Goal: Information Seeking & Learning: Learn about a topic

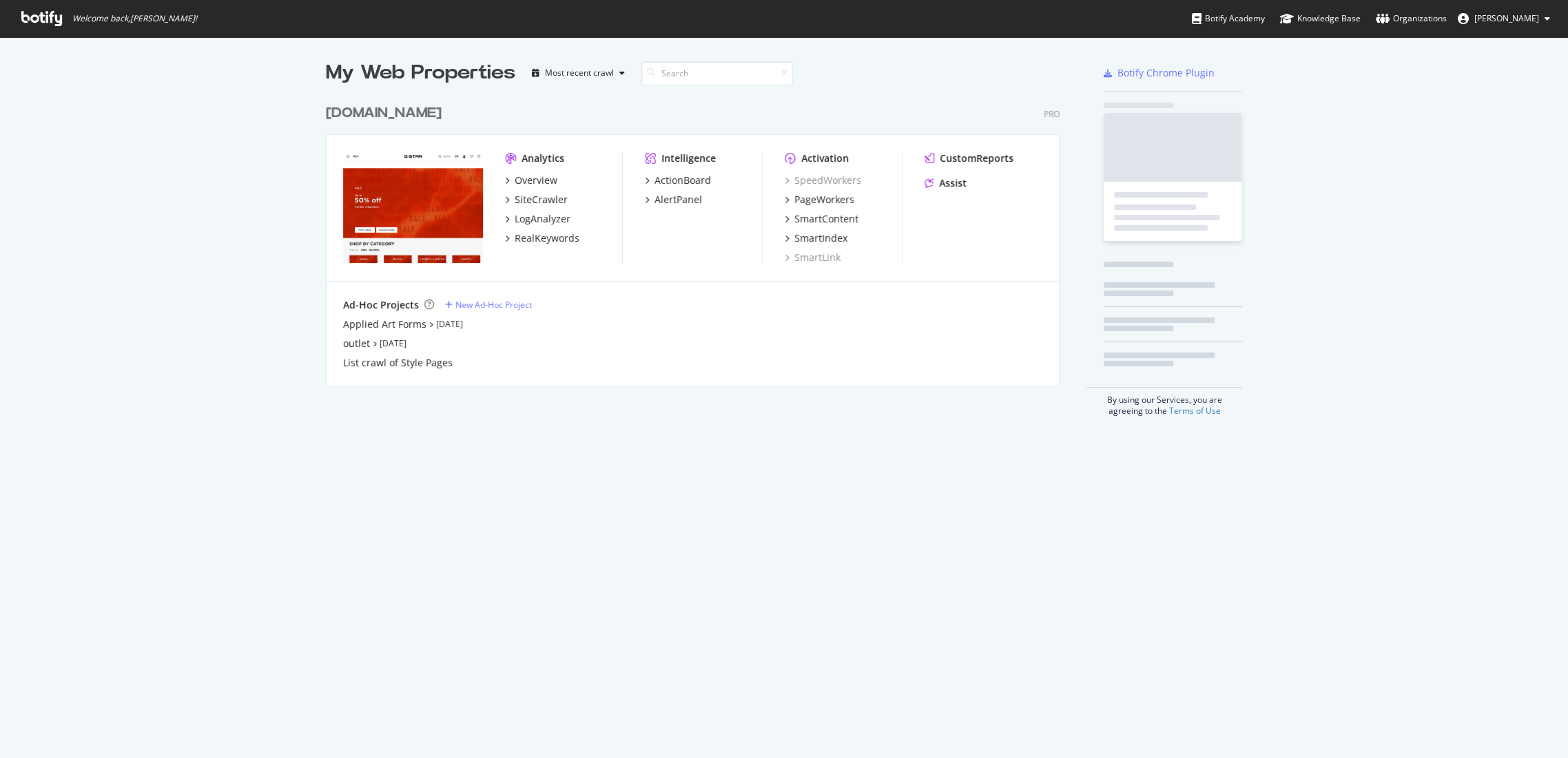
scroll to position [747, 1544]
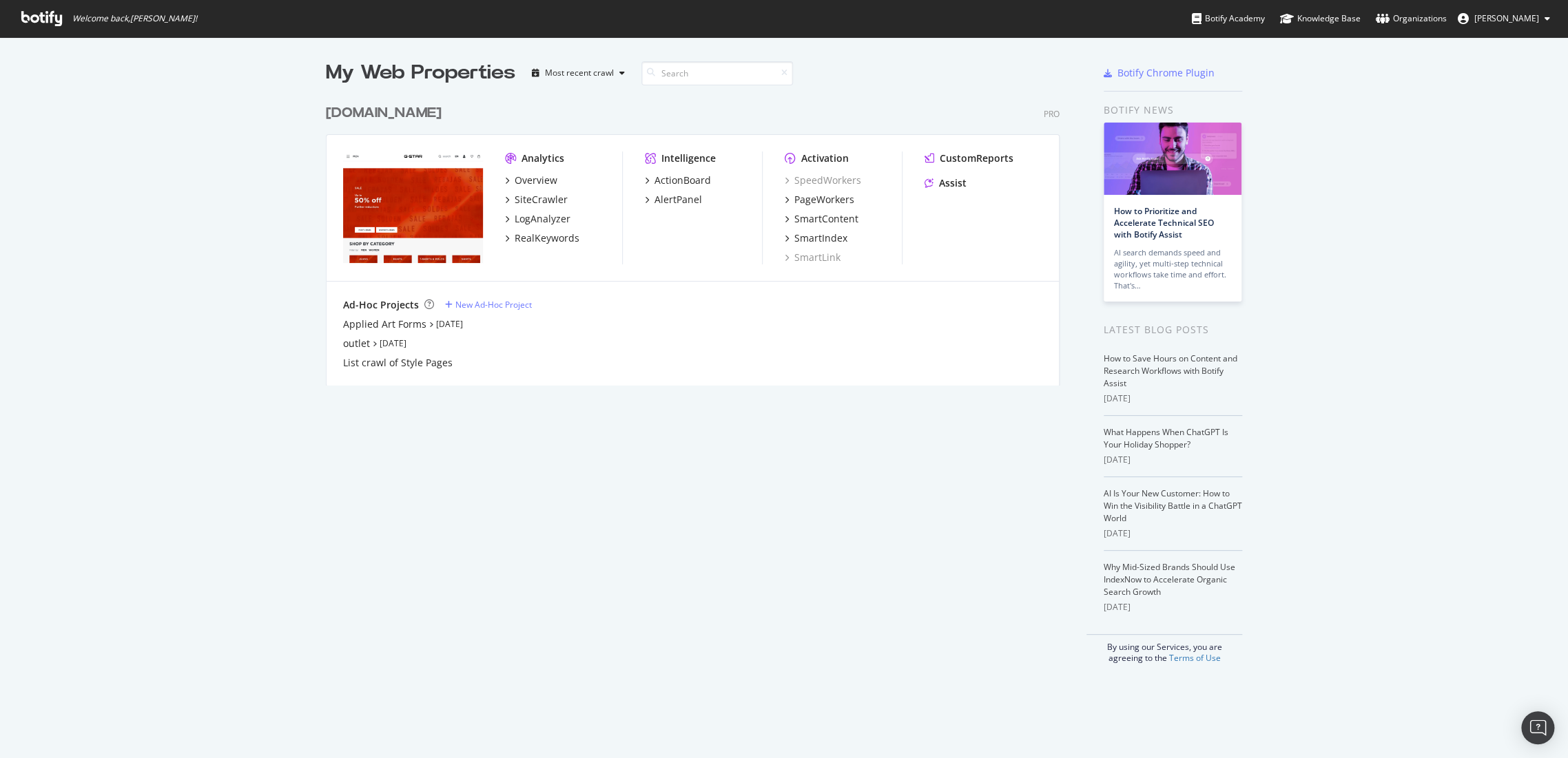
click at [419, 115] on div "[DOMAIN_NAME]" at bounding box center [384, 113] width 116 height 20
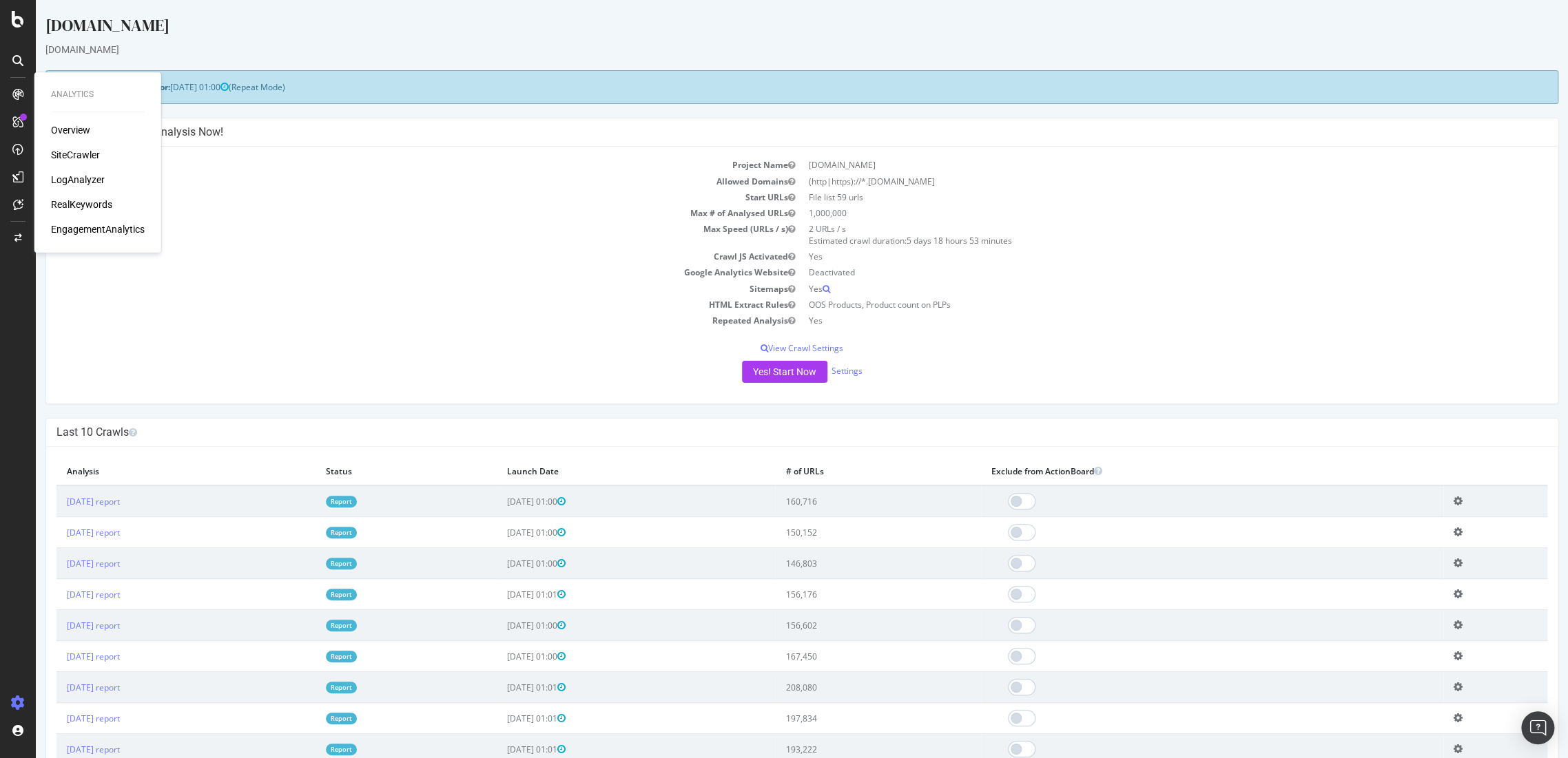
click at [61, 161] on div "SiteCrawler" at bounding box center [75, 154] width 49 height 14
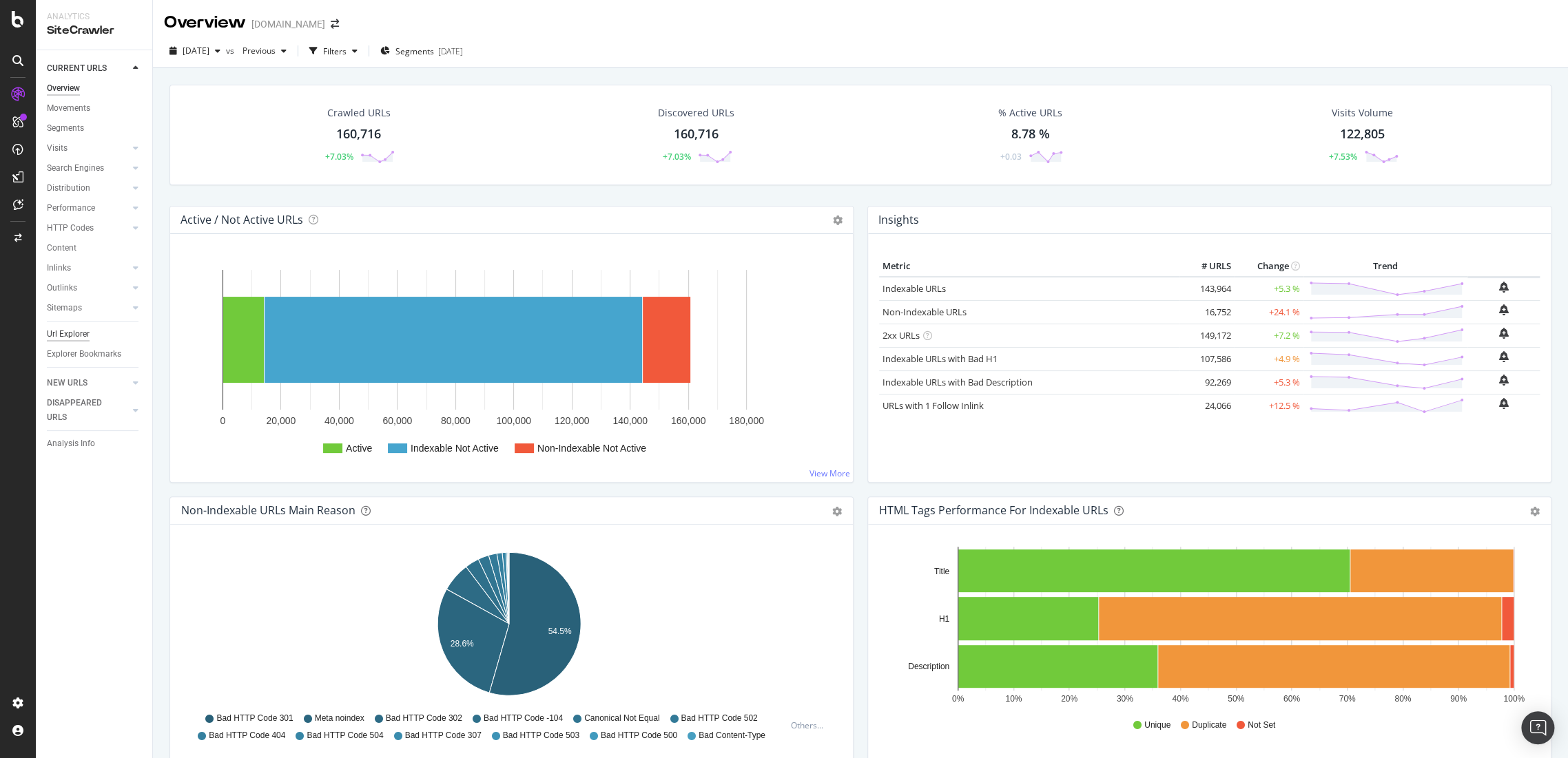
click at [69, 337] on div "Url Explorer" at bounding box center [68, 335] width 43 height 14
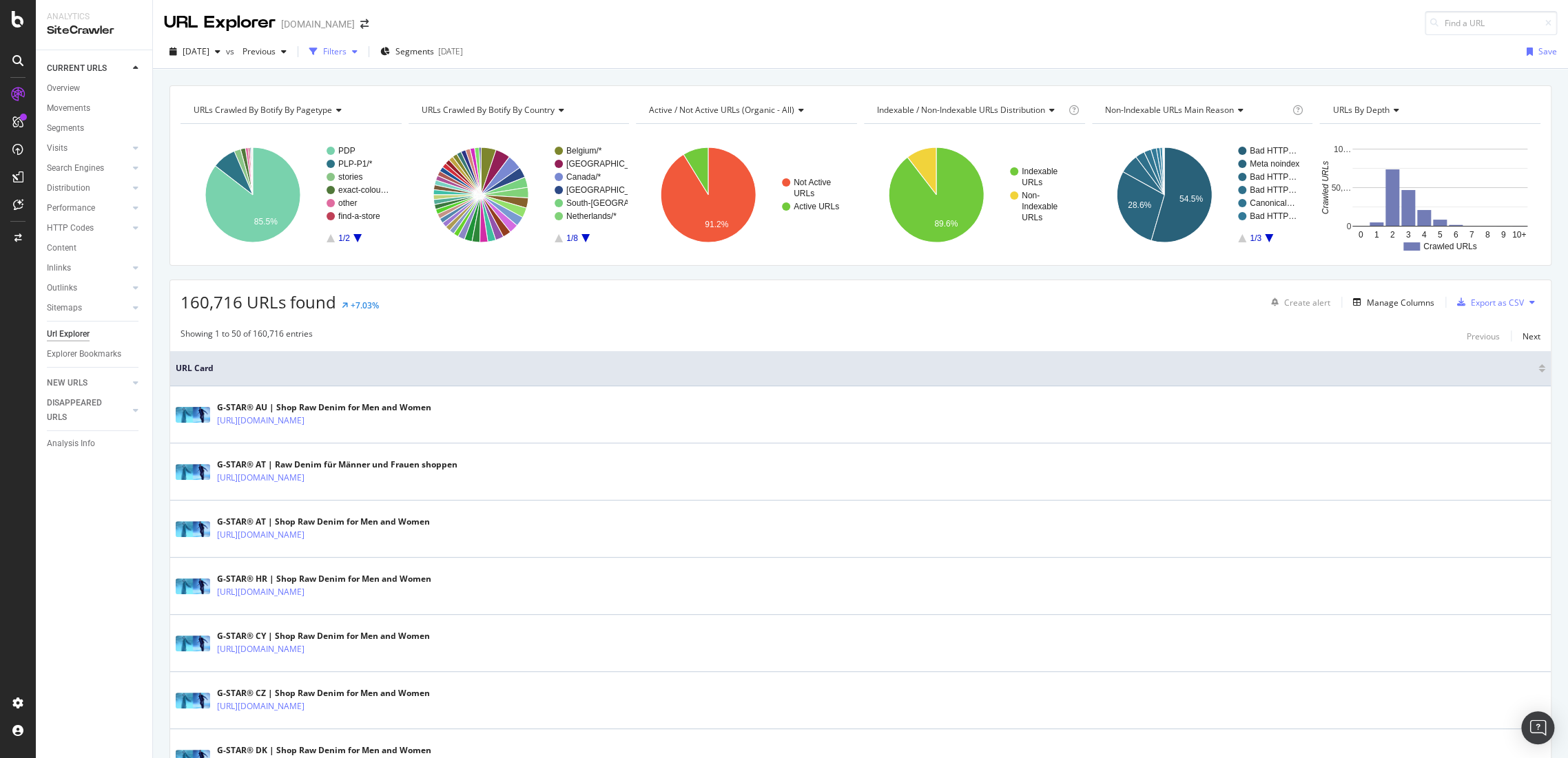
click at [347, 53] on div "Filters" at bounding box center [335, 51] width 23 height 11
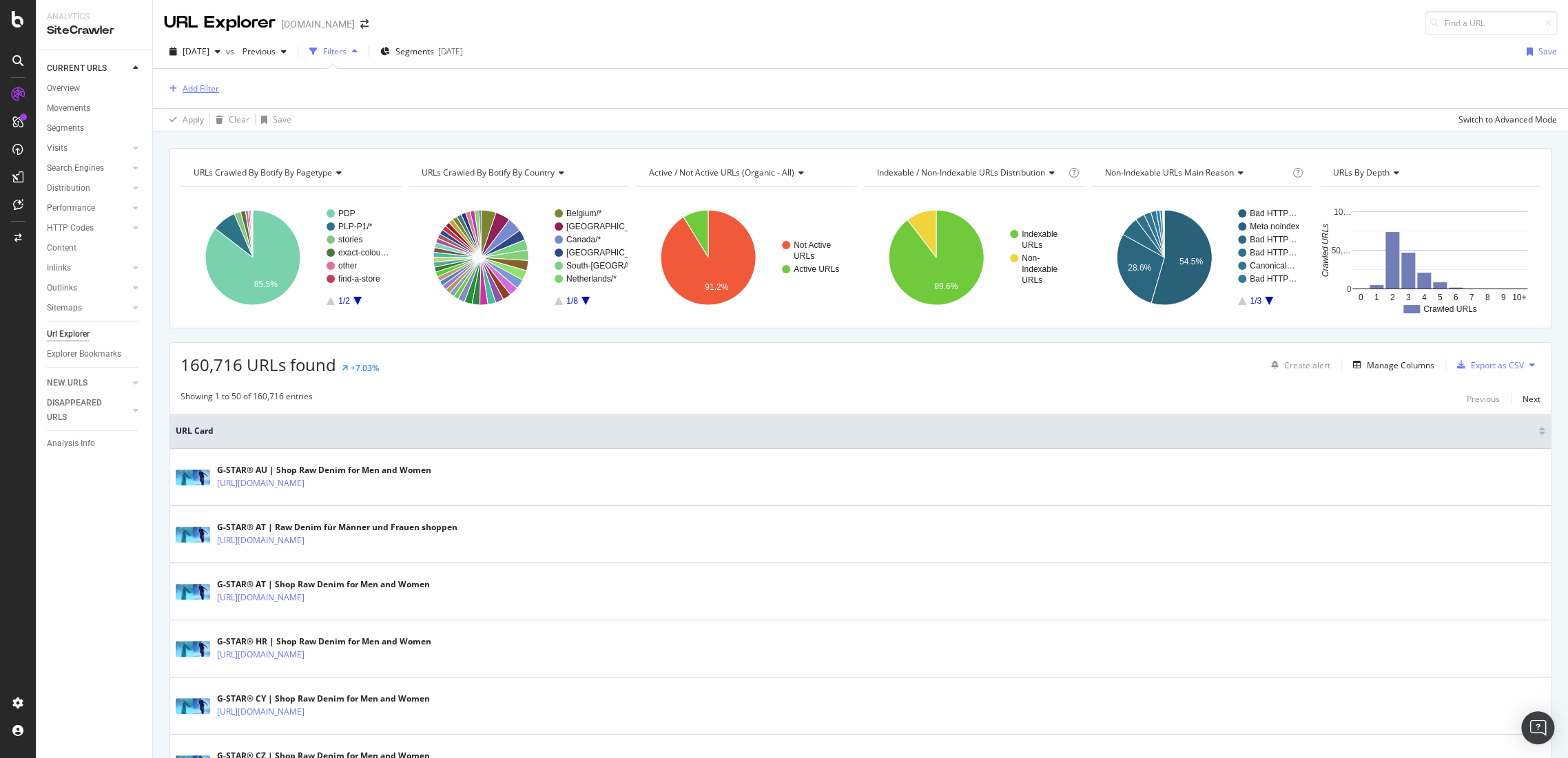
click at [190, 88] on div "Add Filter" at bounding box center [200, 88] width 36 height 11
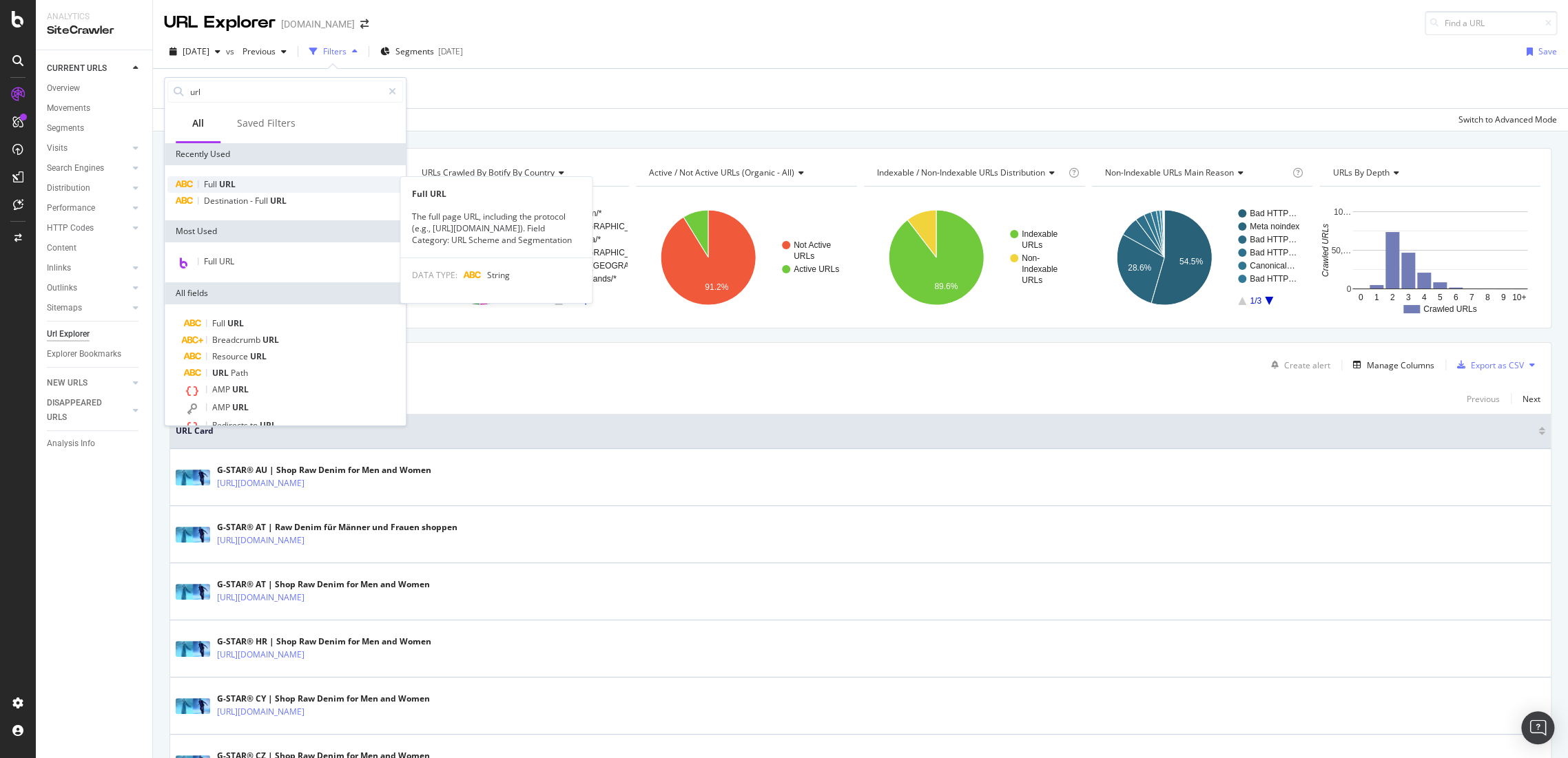
type input "url"
click at [209, 186] on span "Full" at bounding box center [211, 184] width 15 height 11
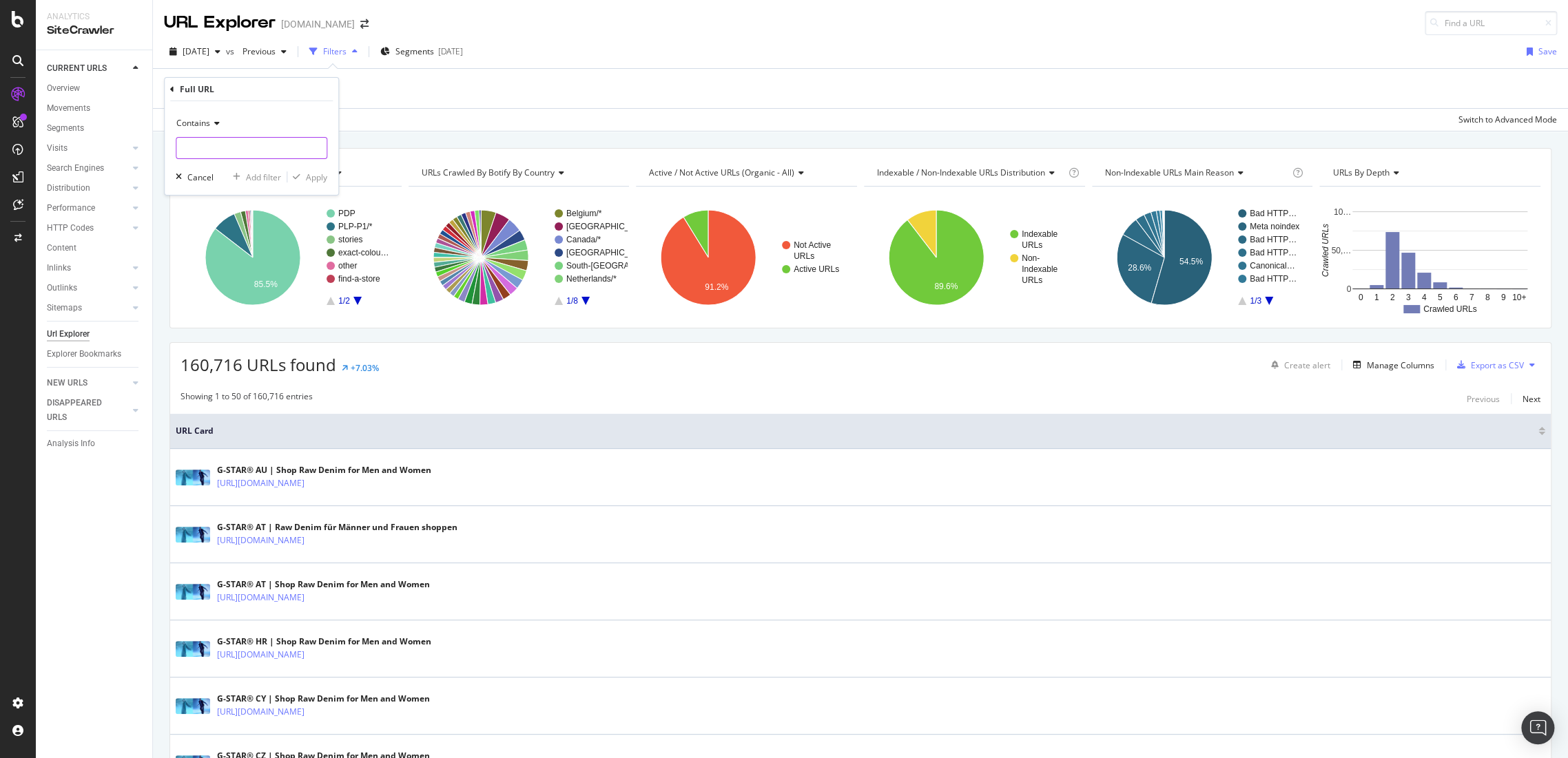
click at [263, 154] on input "text" at bounding box center [251, 148] width 150 height 22
paste input "/spring-colours"
type input "/spring-colours"
click at [221, 125] on div "Contains" at bounding box center [251, 123] width 152 height 22
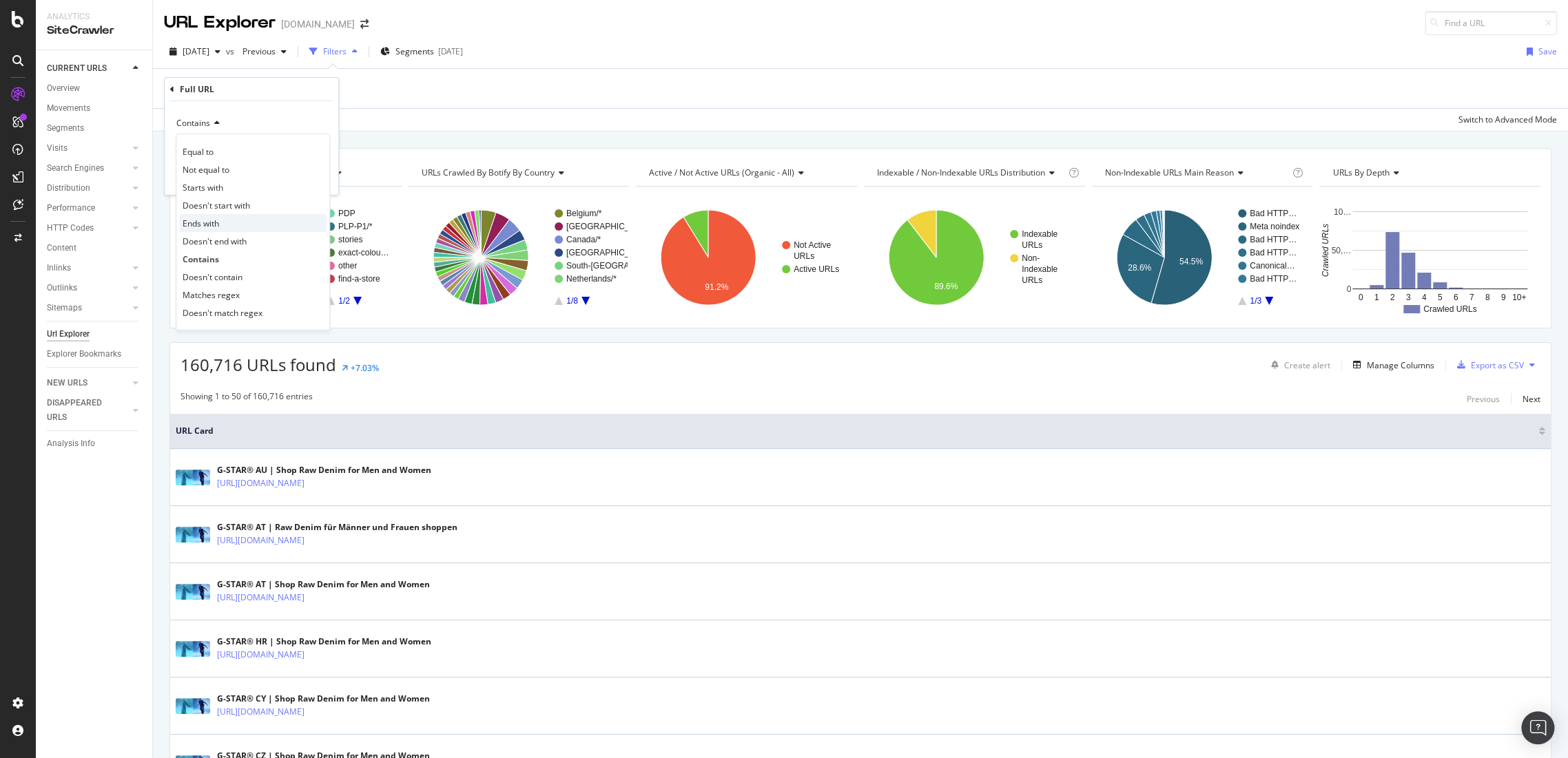
click at [219, 222] on span "Ends with" at bounding box center [200, 223] width 36 height 11
click at [320, 179] on div "Apply" at bounding box center [317, 177] width 21 height 11
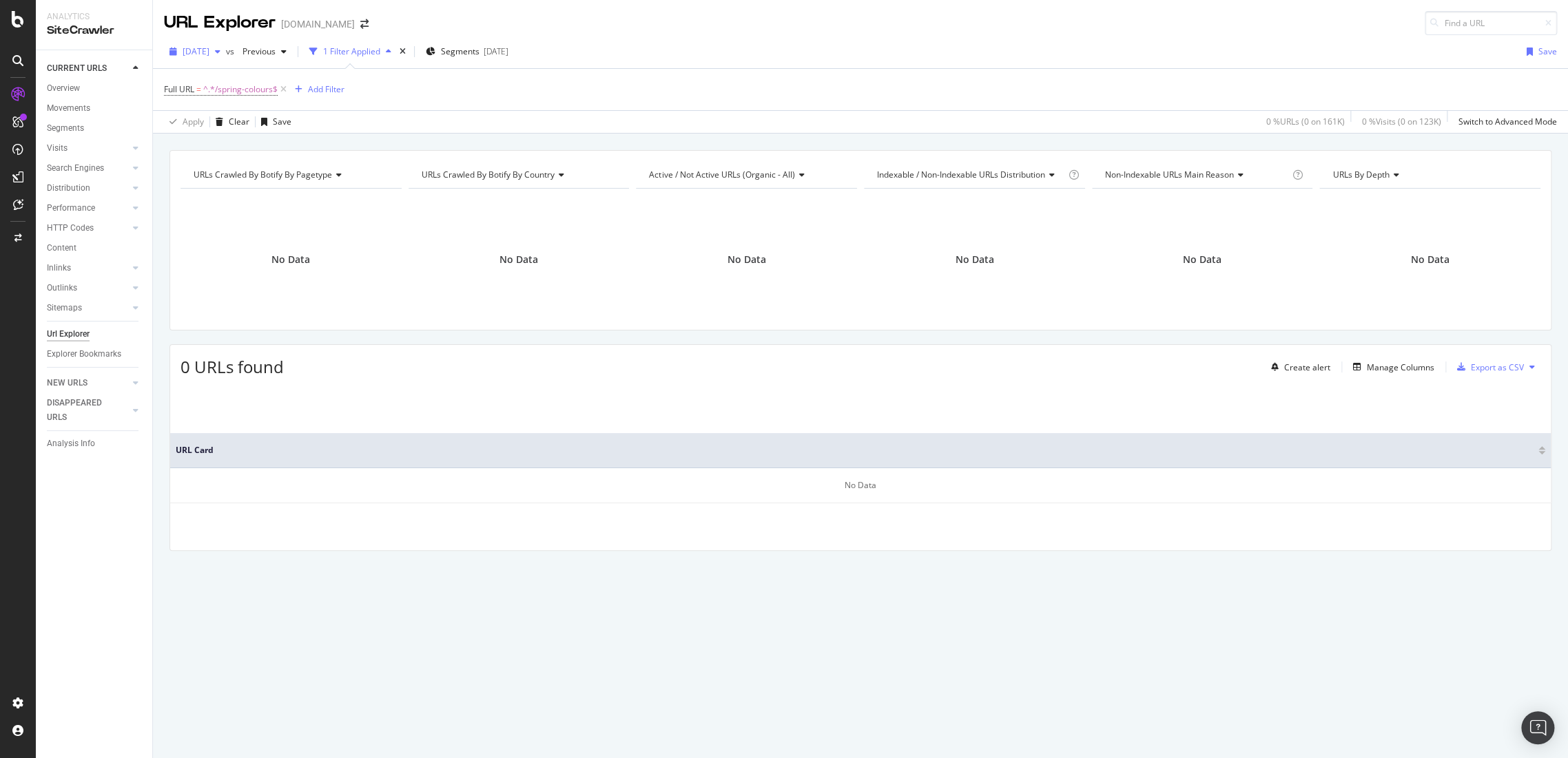
click at [209, 46] on span "[DATE]" at bounding box center [196, 51] width 27 height 11
click at [236, 124] on div "[DATE]" at bounding box center [221, 125] width 74 height 12
click at [209, 53] on span "[DATE]" at bounding box center [196, 51] width 27 height 11
click at [247, 172] on div "[DATE] #2" at bounding box center [221, 177] width 74 height 12
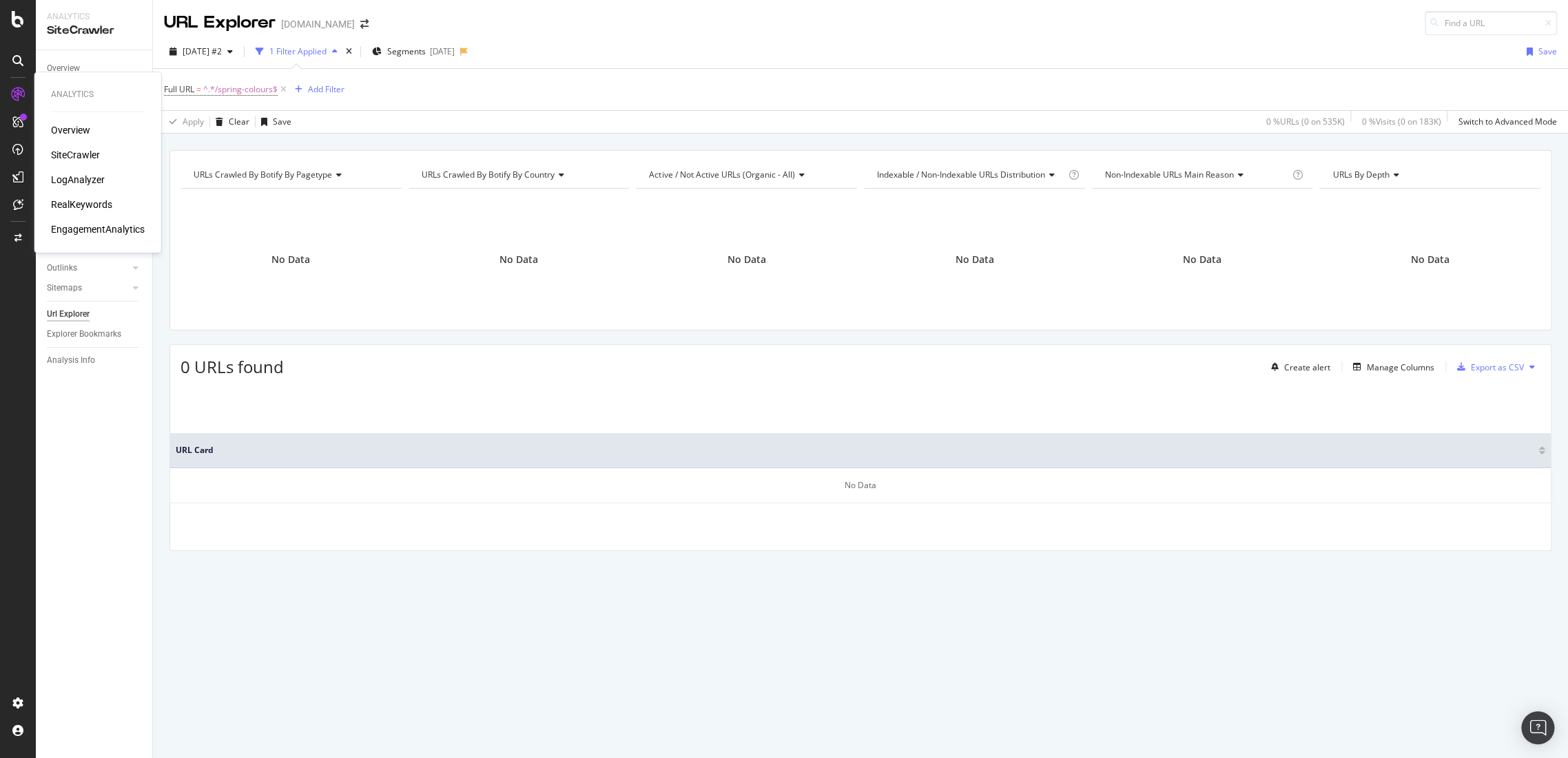
click at [85, 199] on div "RealKeywords" at bounding box center [82, 204] width 61 height 14
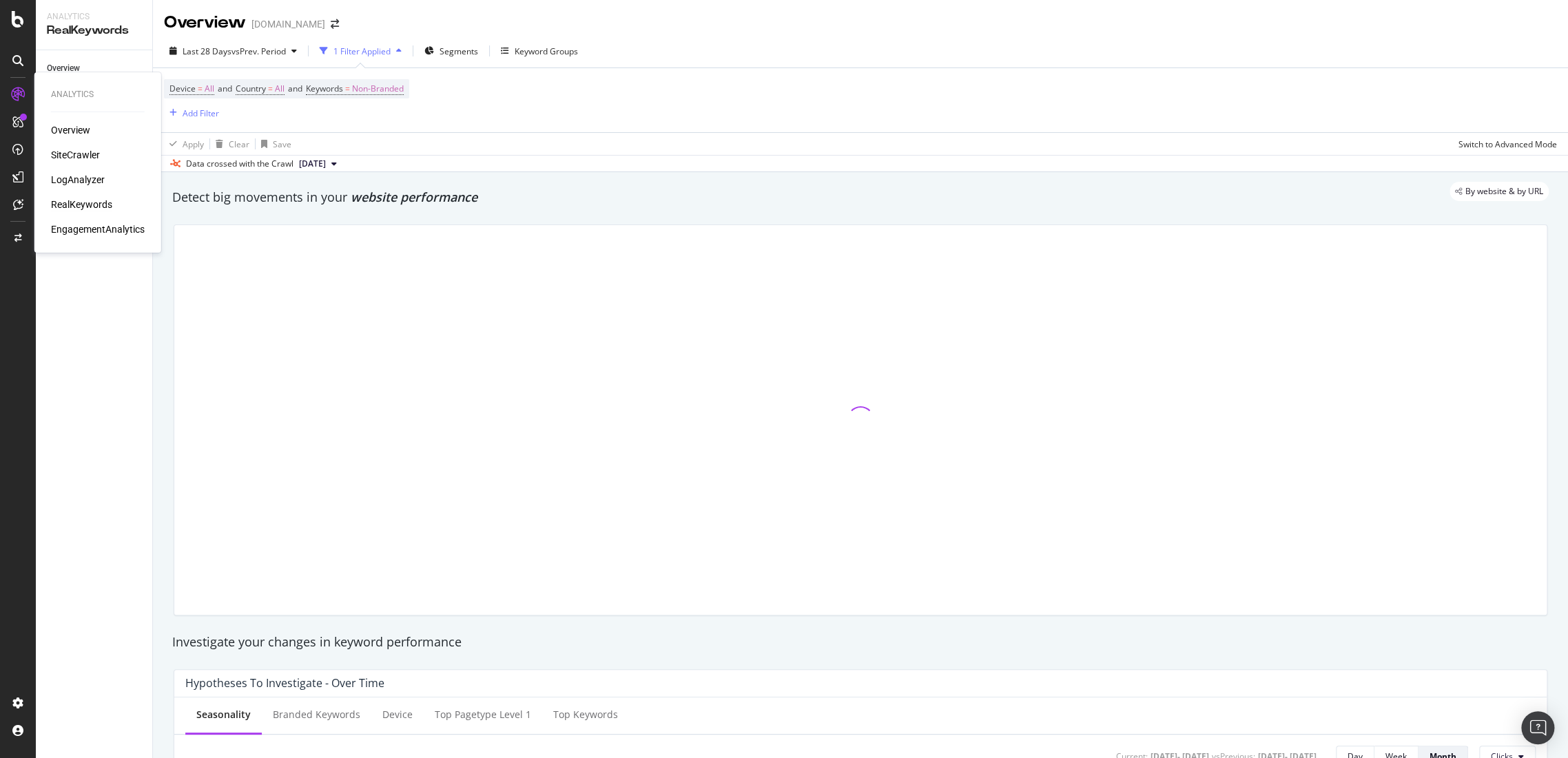
click at [63, 178] on div "LogAnalyzer" at bounding box center [78, 179] width 53 height 14
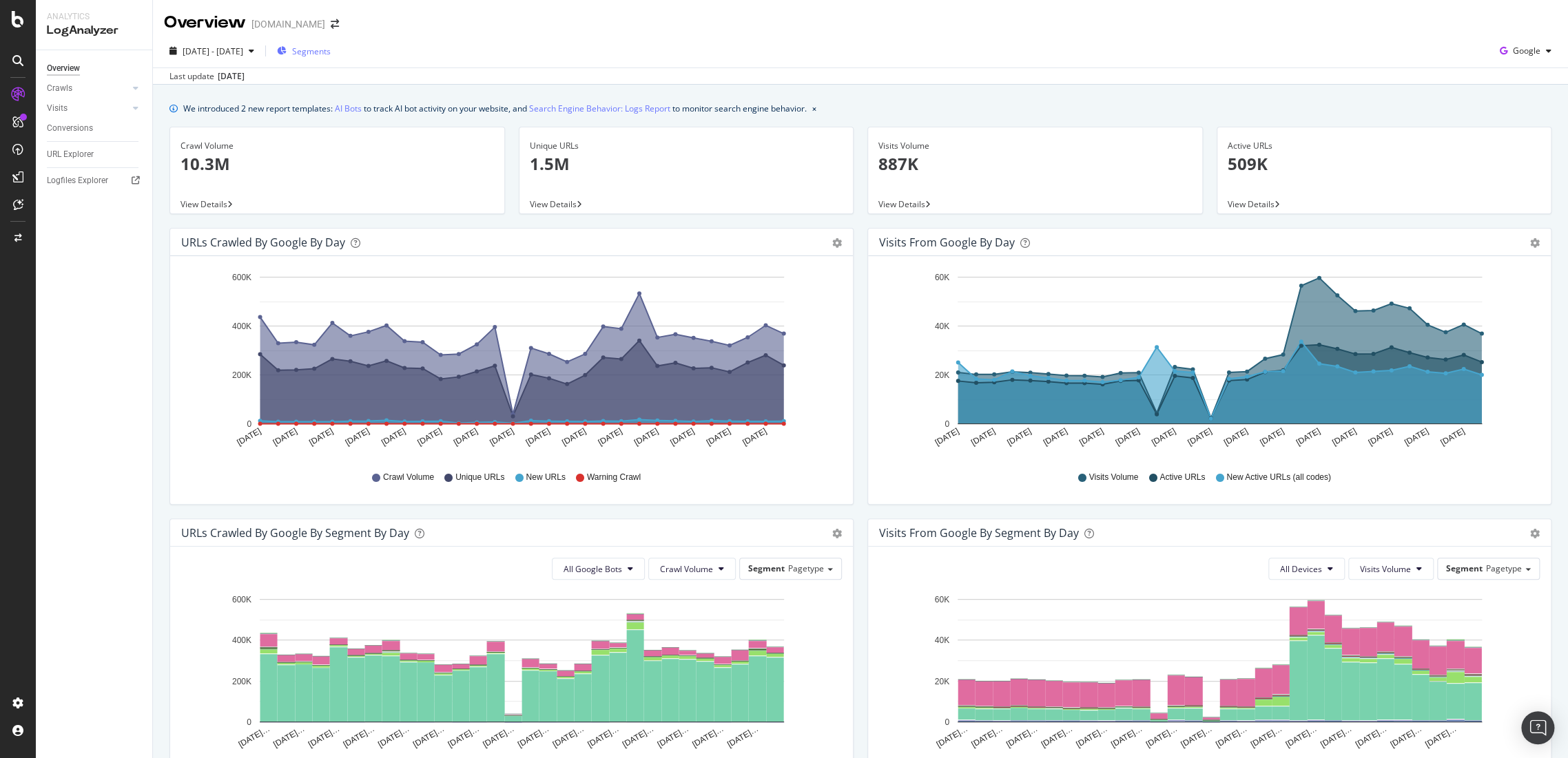
click at [330, 50] on span "Segments" at bounding box center [311, 51] width 38 height 11
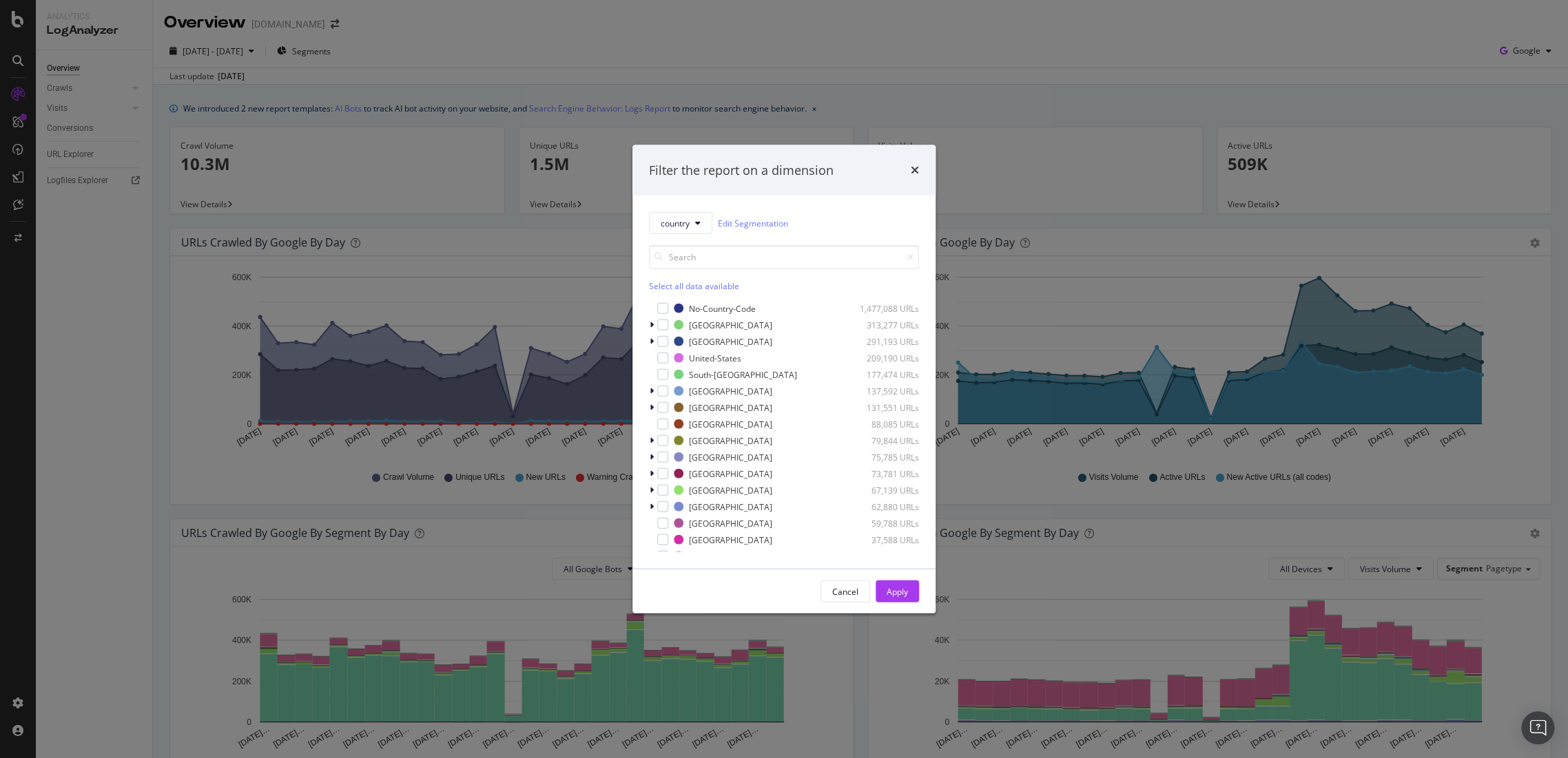
click at [909, 169] on div "Filter the report on a dimension" at bounding box center [783, 169] width 270 height 18
click at [921, 172] on div "Filter the report on a dimension" at bounding box center [784, 170] width 303 height 51
click at [919, 171] on icon "times" at bounding box center [915, 169] width 9 height 11
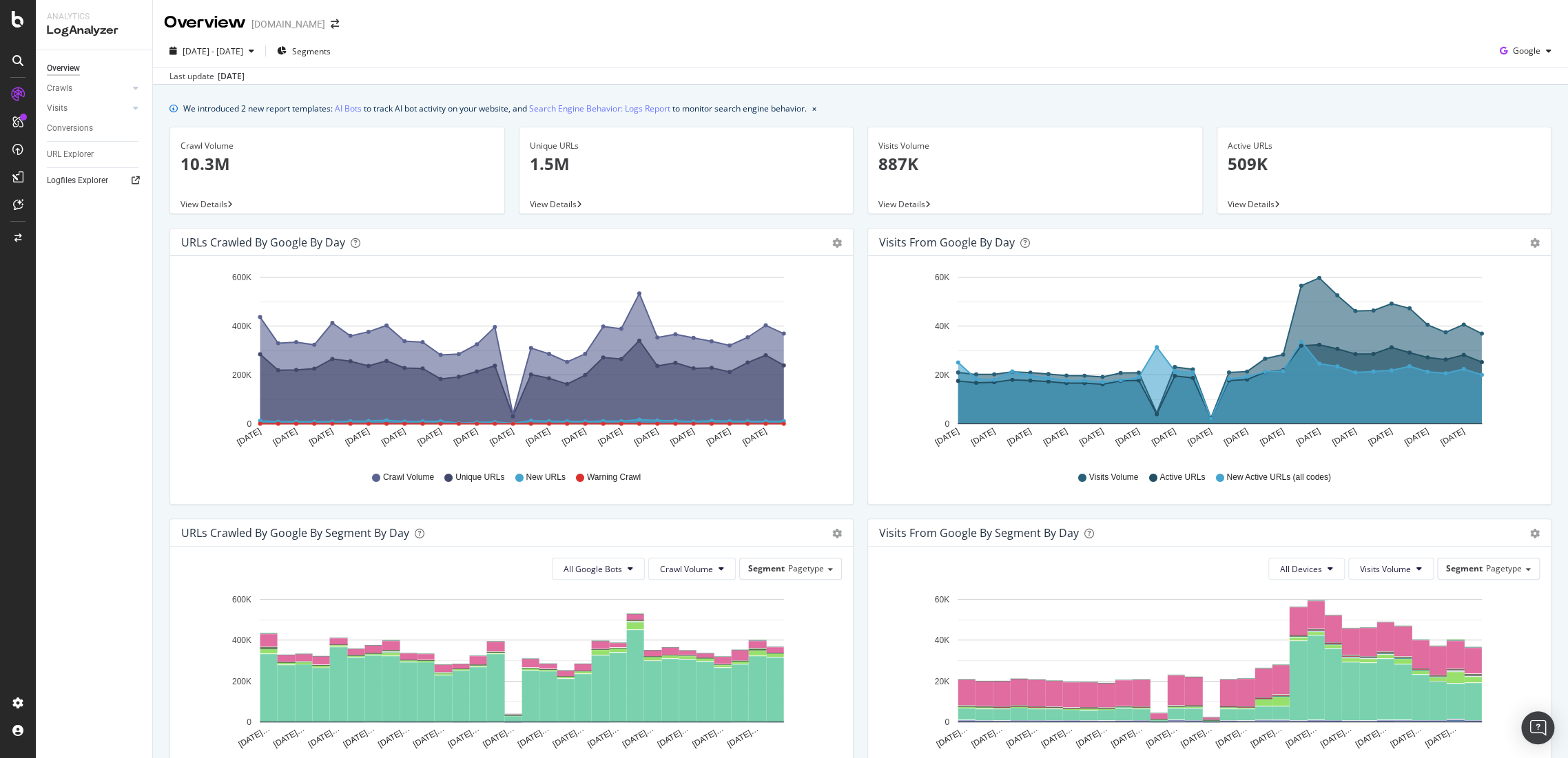
click at [77, 157] on div "URL Explorer" at bounding box center [70, 154] width 47 height 14
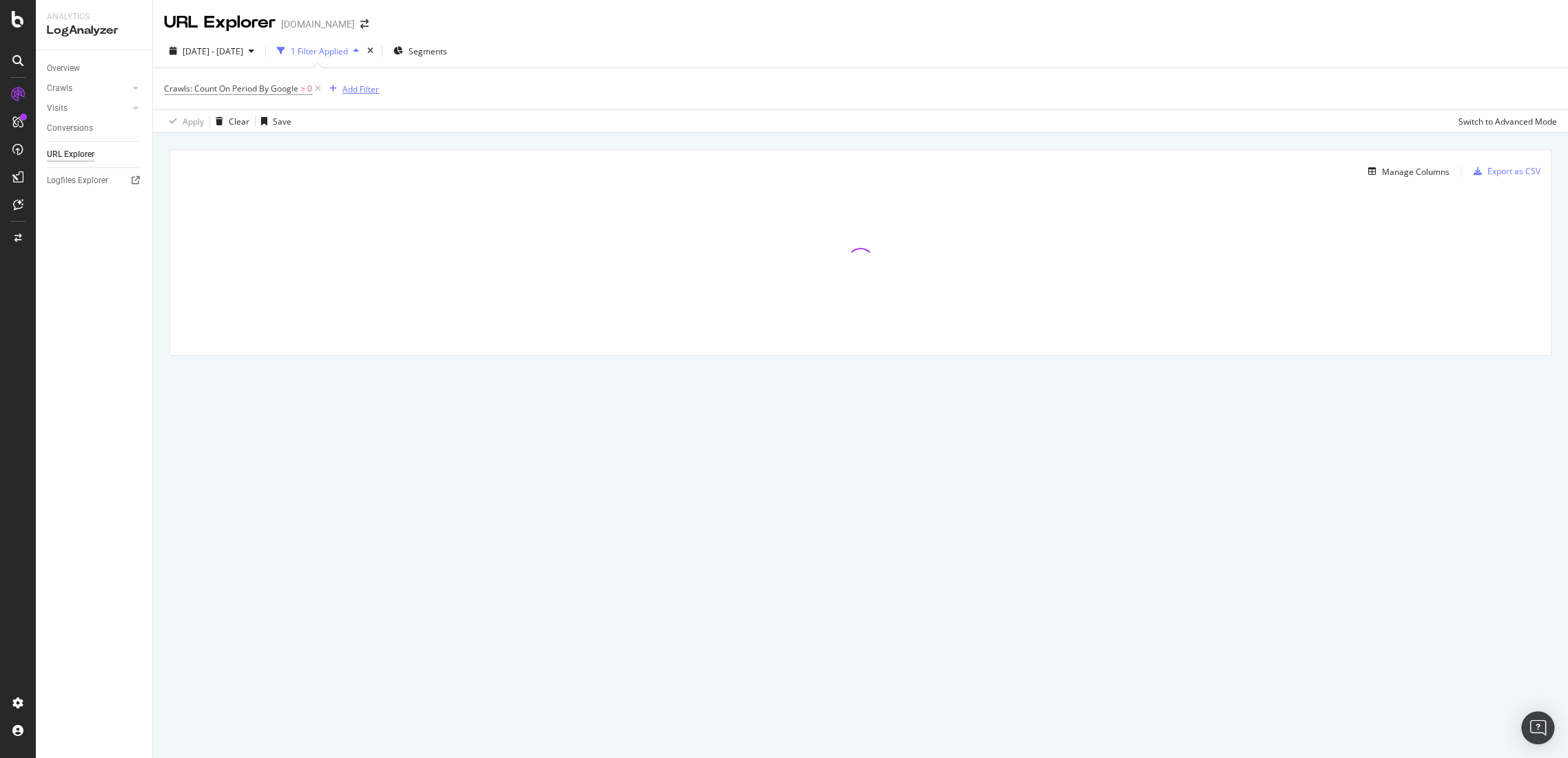
click at [359, 90] on div "Add Filter" at bounding box center [360, 89] width 36 height 11
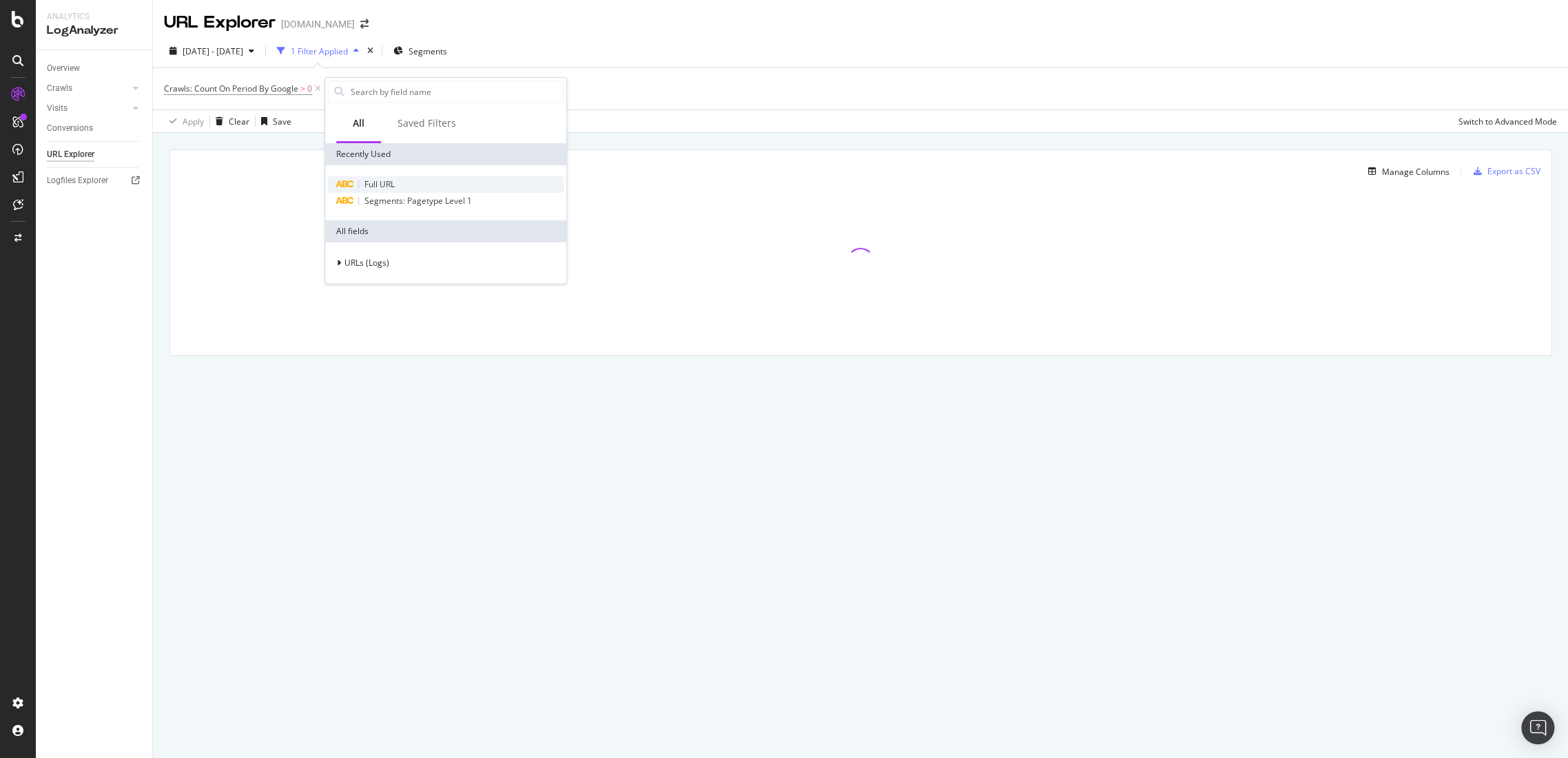
click at [417, 186] on div "Full URL" at bounding box center [446, 184] width 236 height 16
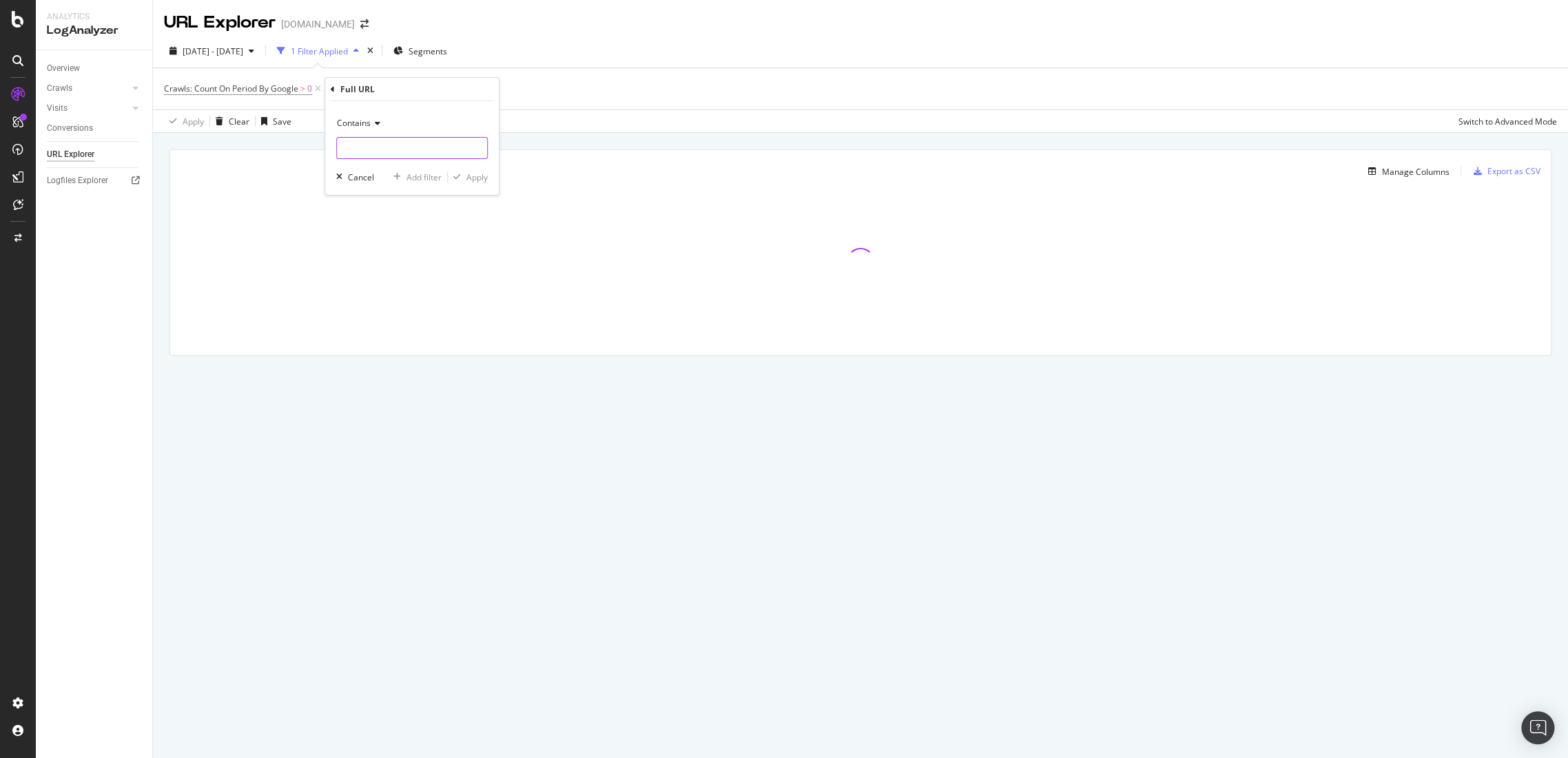
click at [392, 142] on input "text" at bounding box center [412, 148] width 150 height 22
paste input "/spring-colours"
type input "/spring-colours"
click at [367, 119] on span "Contains" at bounding box center [353, 122] width 33 height 11
click at [370, 223] on span "Ends with" at bounding box center [361, 223] width 36 height 11
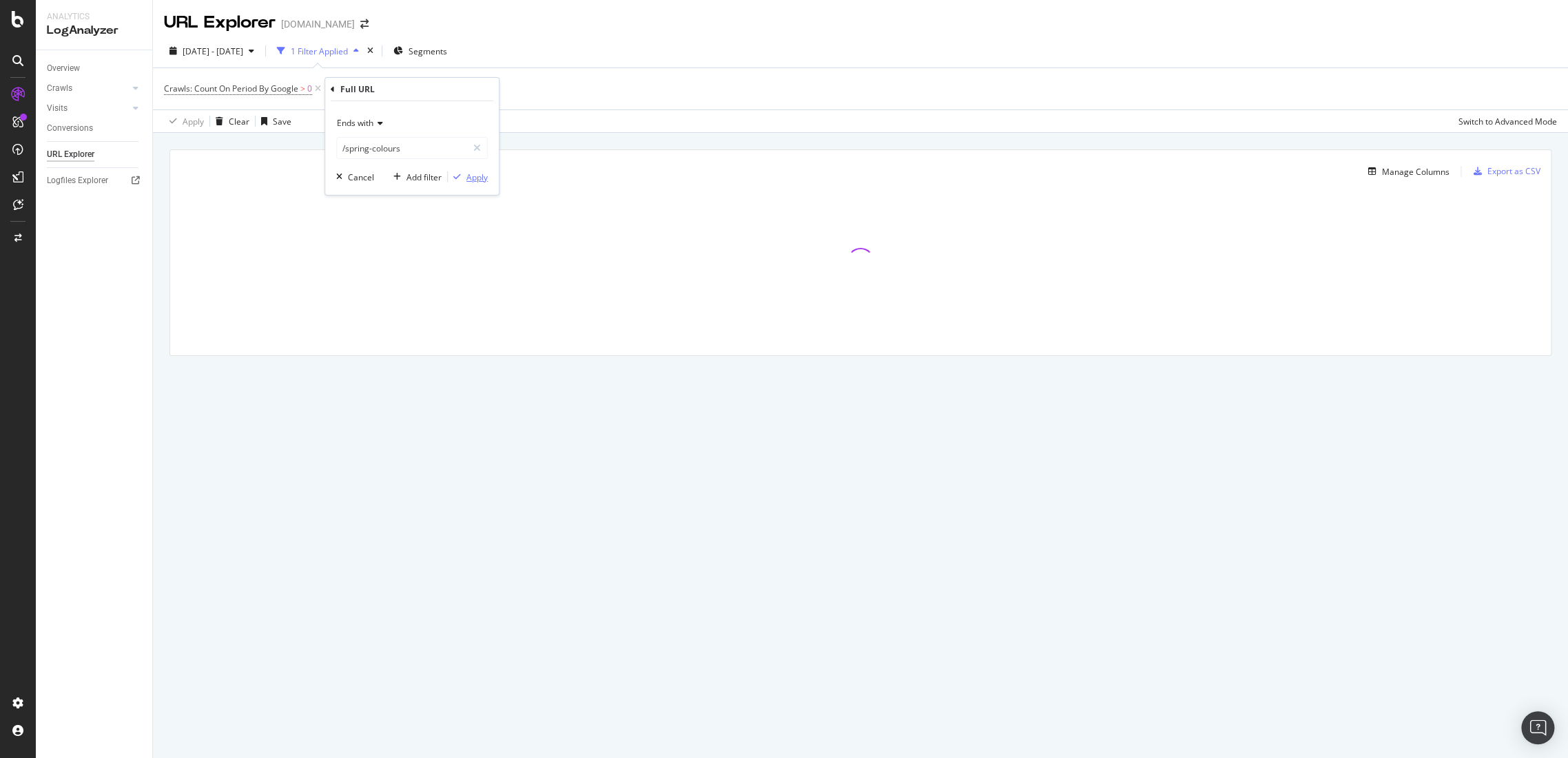
click at [471, 174] on div "Apply" at bounding box center [477, 177] width 21 height 11
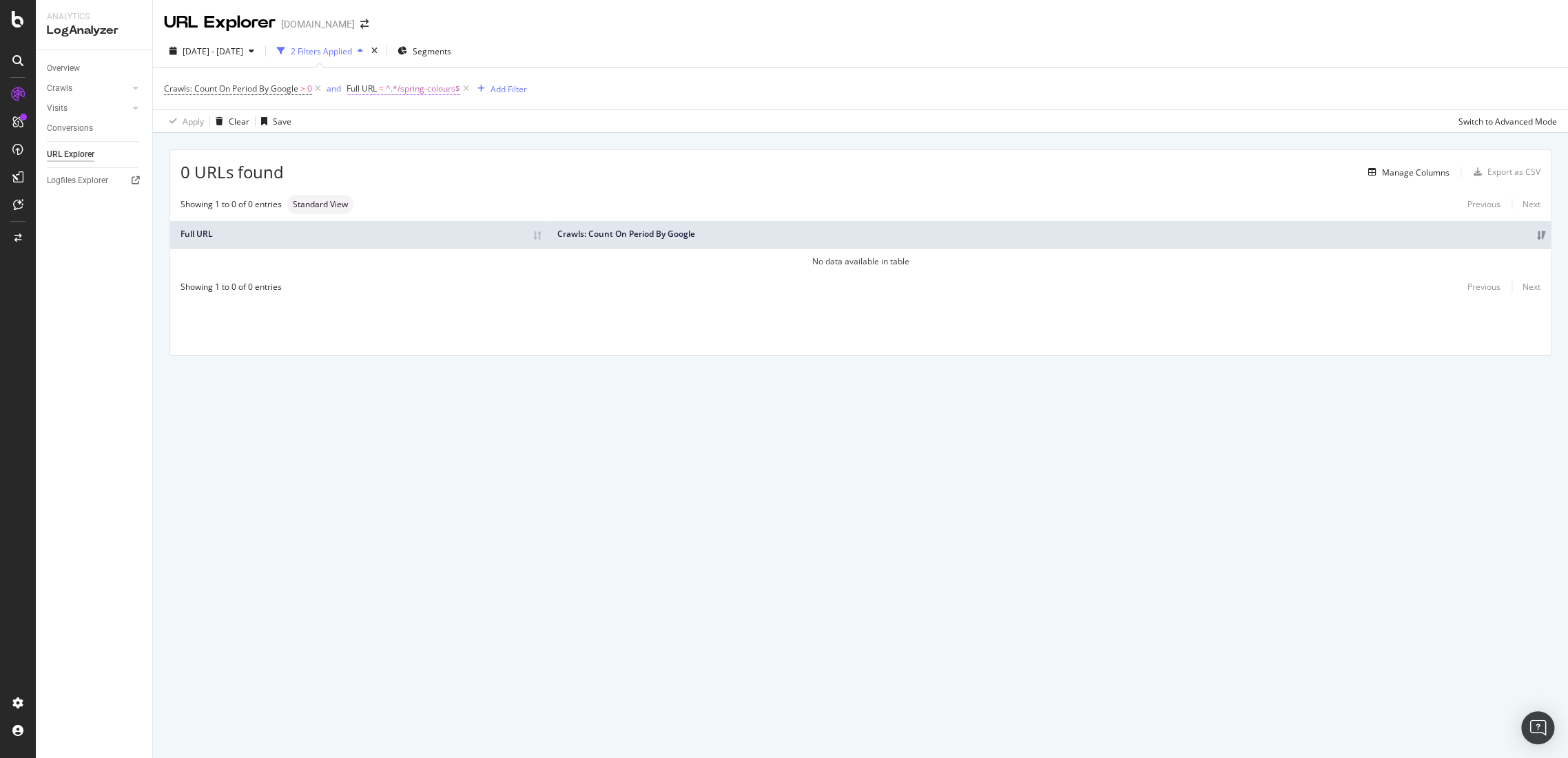
click at [414, 93] on span "^.*/spring-colours$" at bounding box center [423, 88] width 74 height 19
click at [70, 64] on div "Overview" at bounding box center [63, 68] width 33 height 14
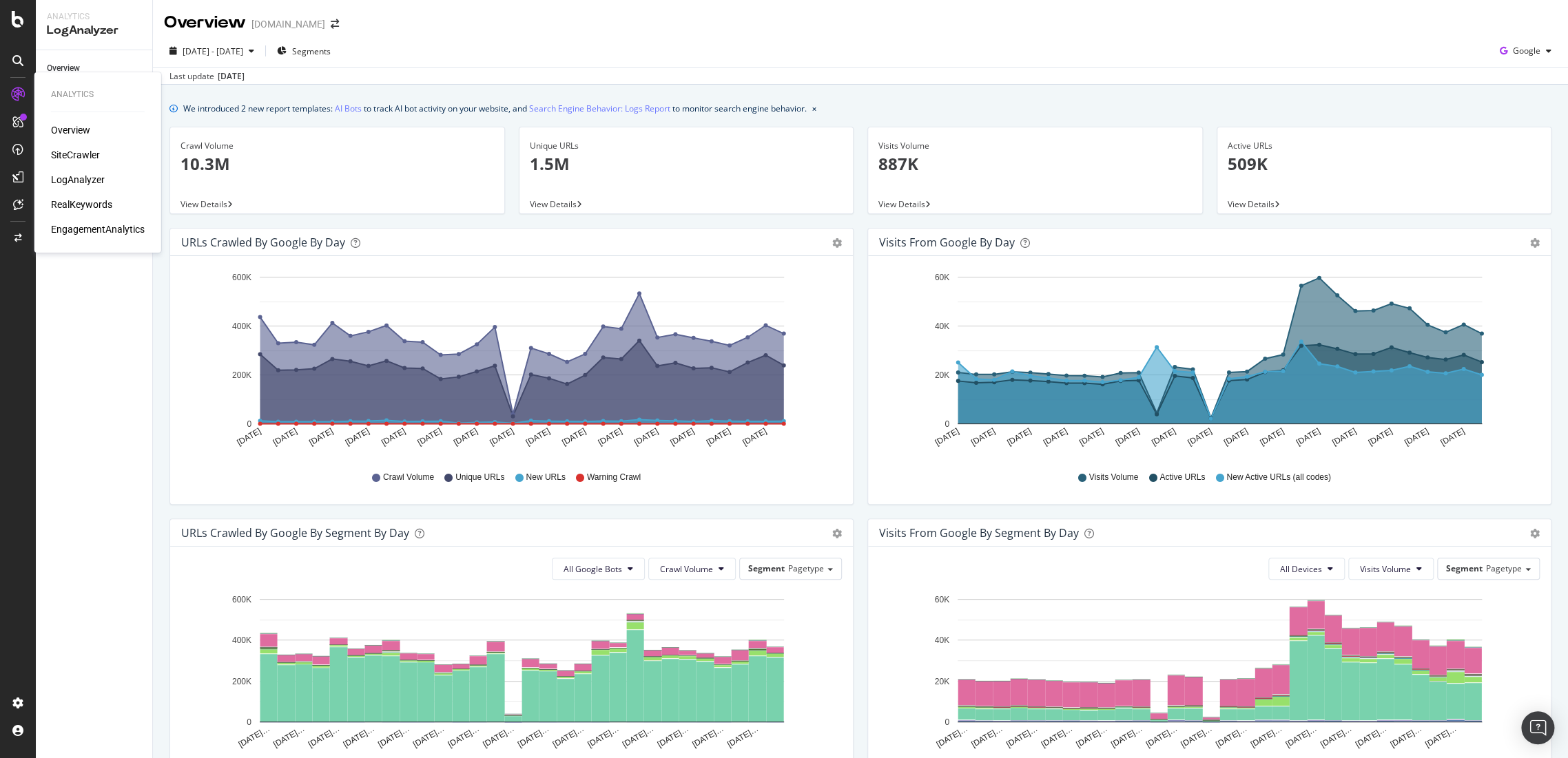
click at [79, 142] on div "Overview SiteCrawler LogAnalyzer RealKeywords EngagementAnalytics" at bounding box center [98, 179] width 94 height 113
click at [81, 149] on div "SiteCrawler" at bounding box center [75, 154] width 49 height 14
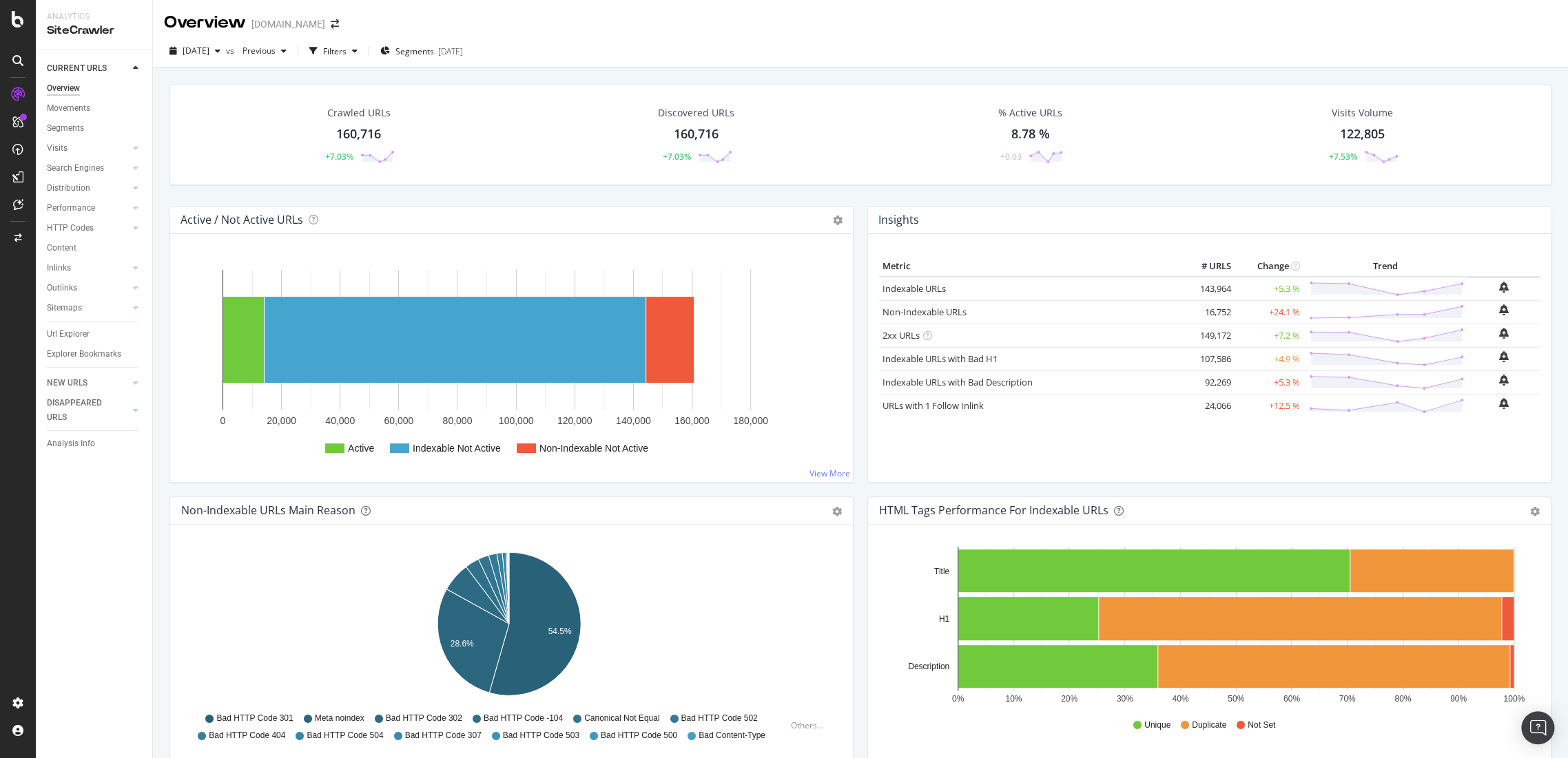
drag, startPoint x: 86, startPoint y: 224, endPoint x: 107, endPoint y: 241, distance: 27.0
click at [86, 224] on div "HTTP Codes" at bounding box center [70, 228] width 47 height 14
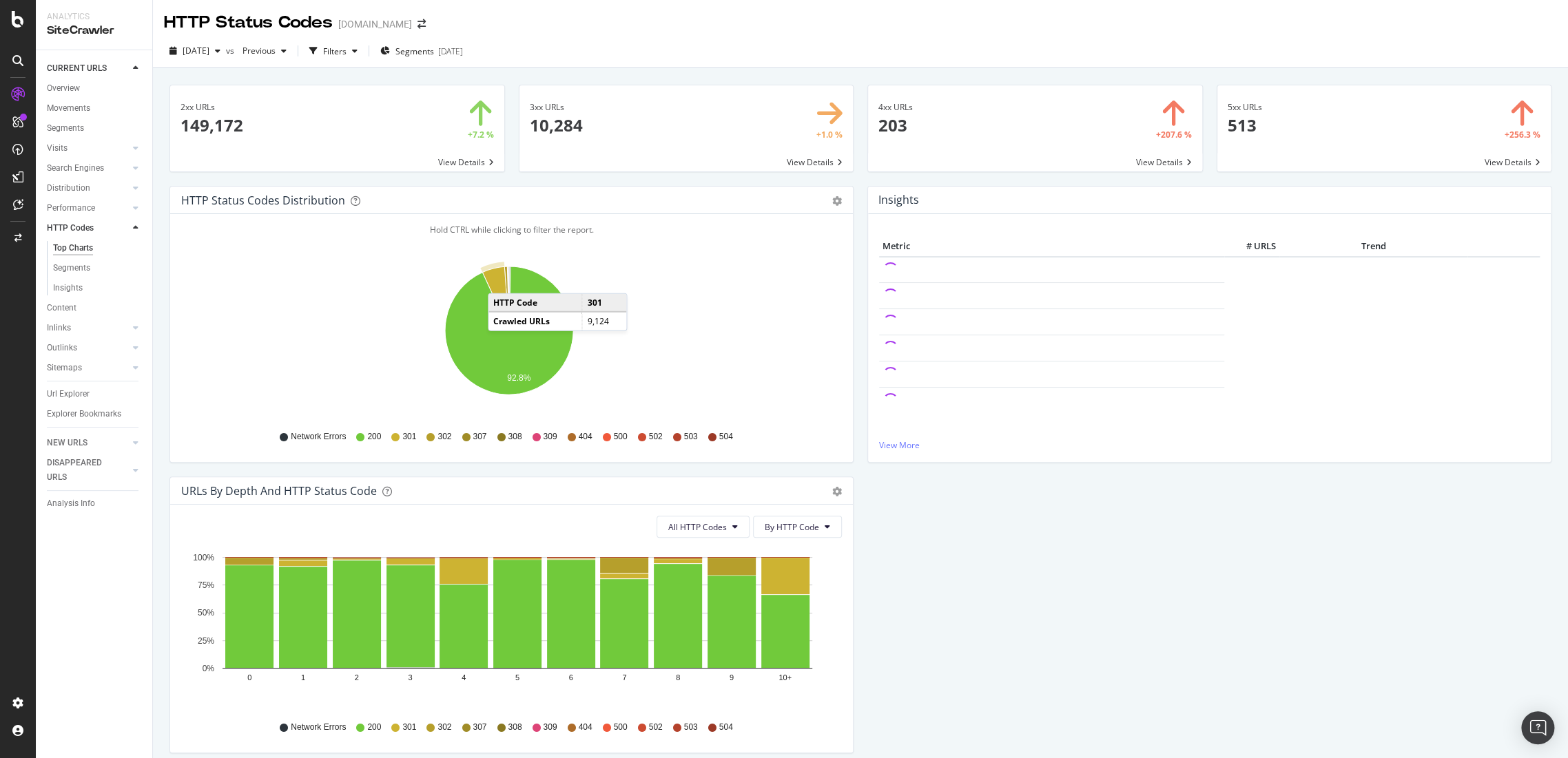
click at [501, 280] on icon "A chart." at bounding box center [496, 299] width 27 height 64
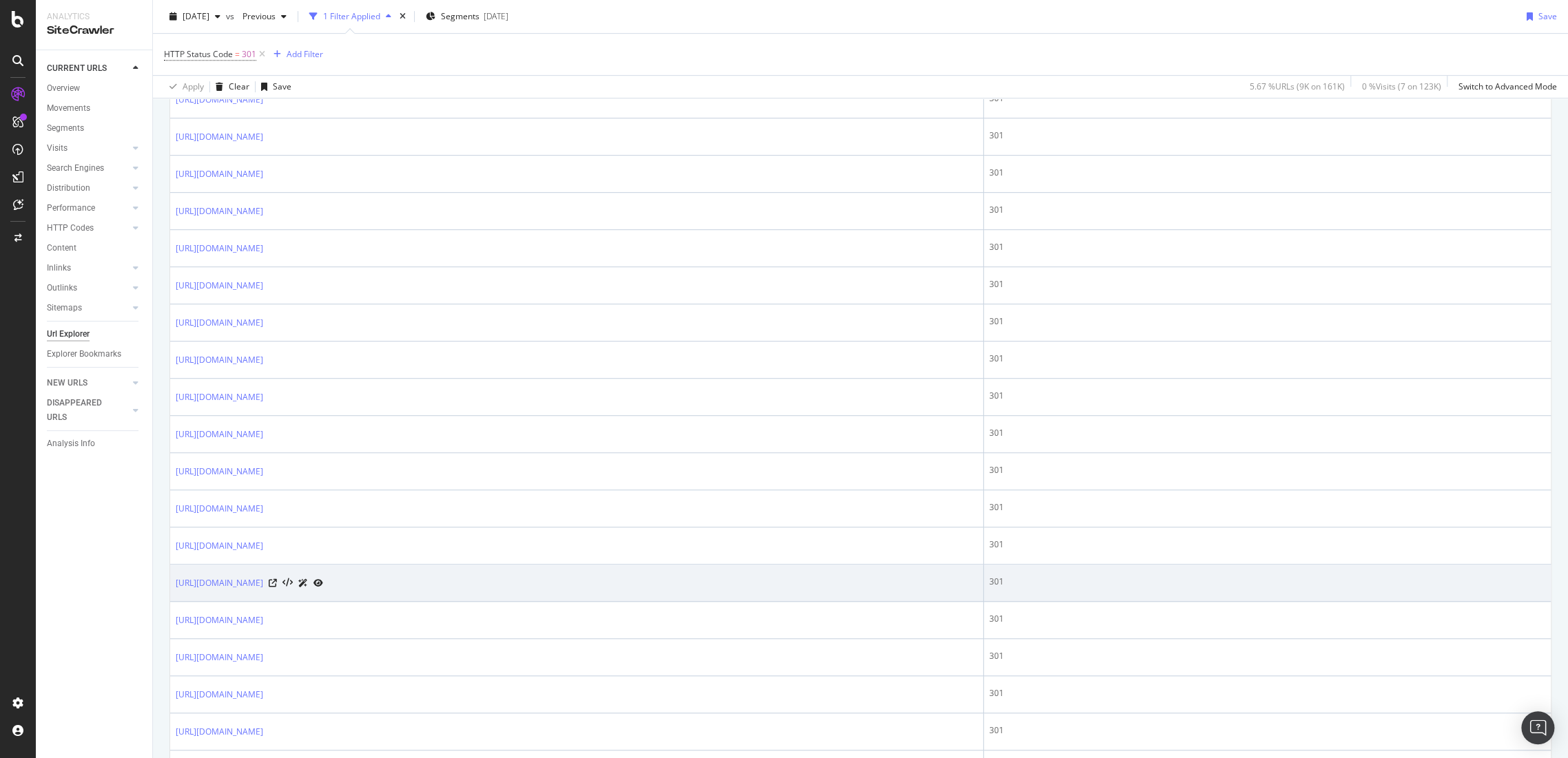
scroll to position [535, 0]
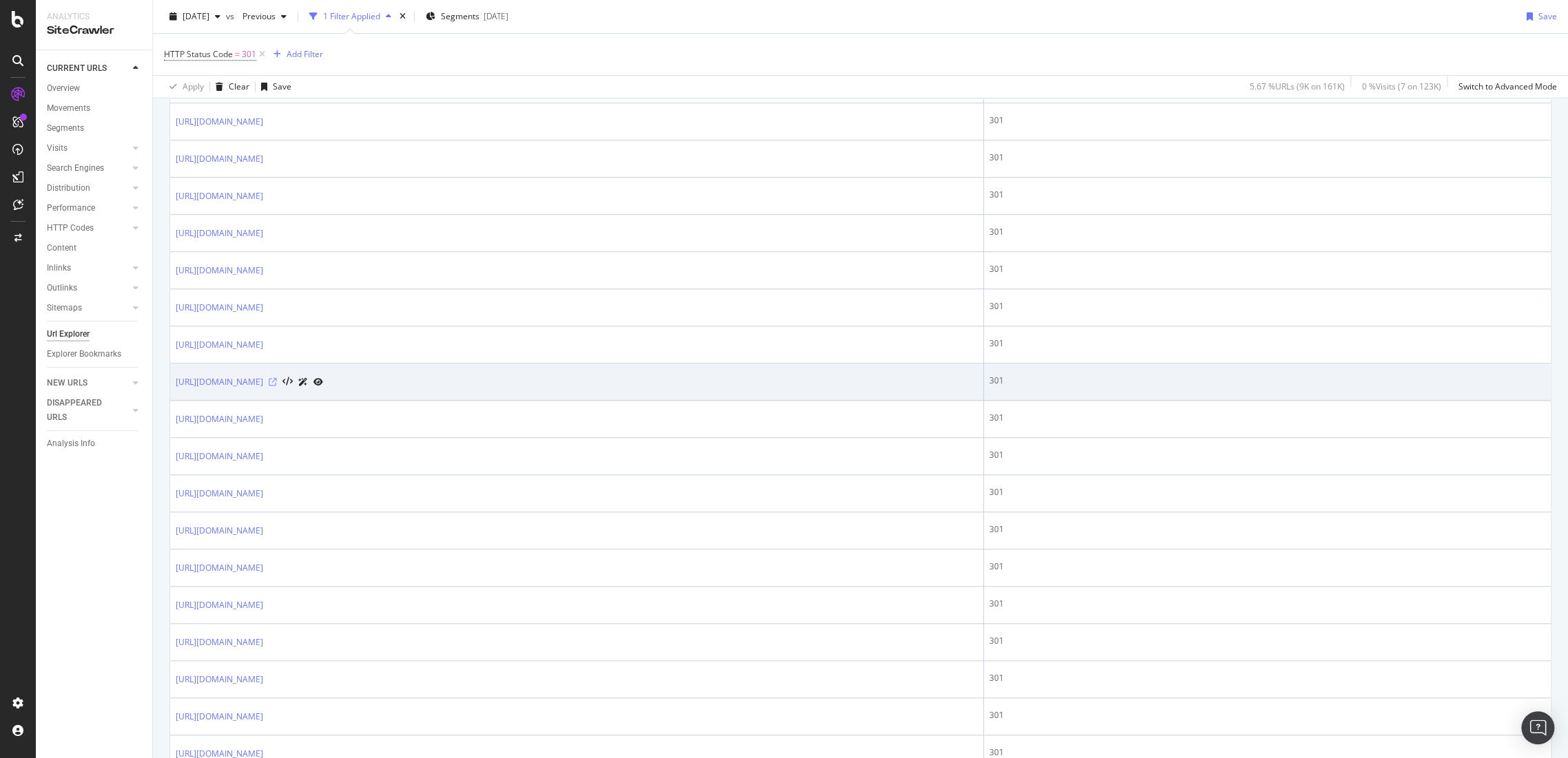
click at [277, 379] on icon at bounding box center [273, 382] width 9 height 9
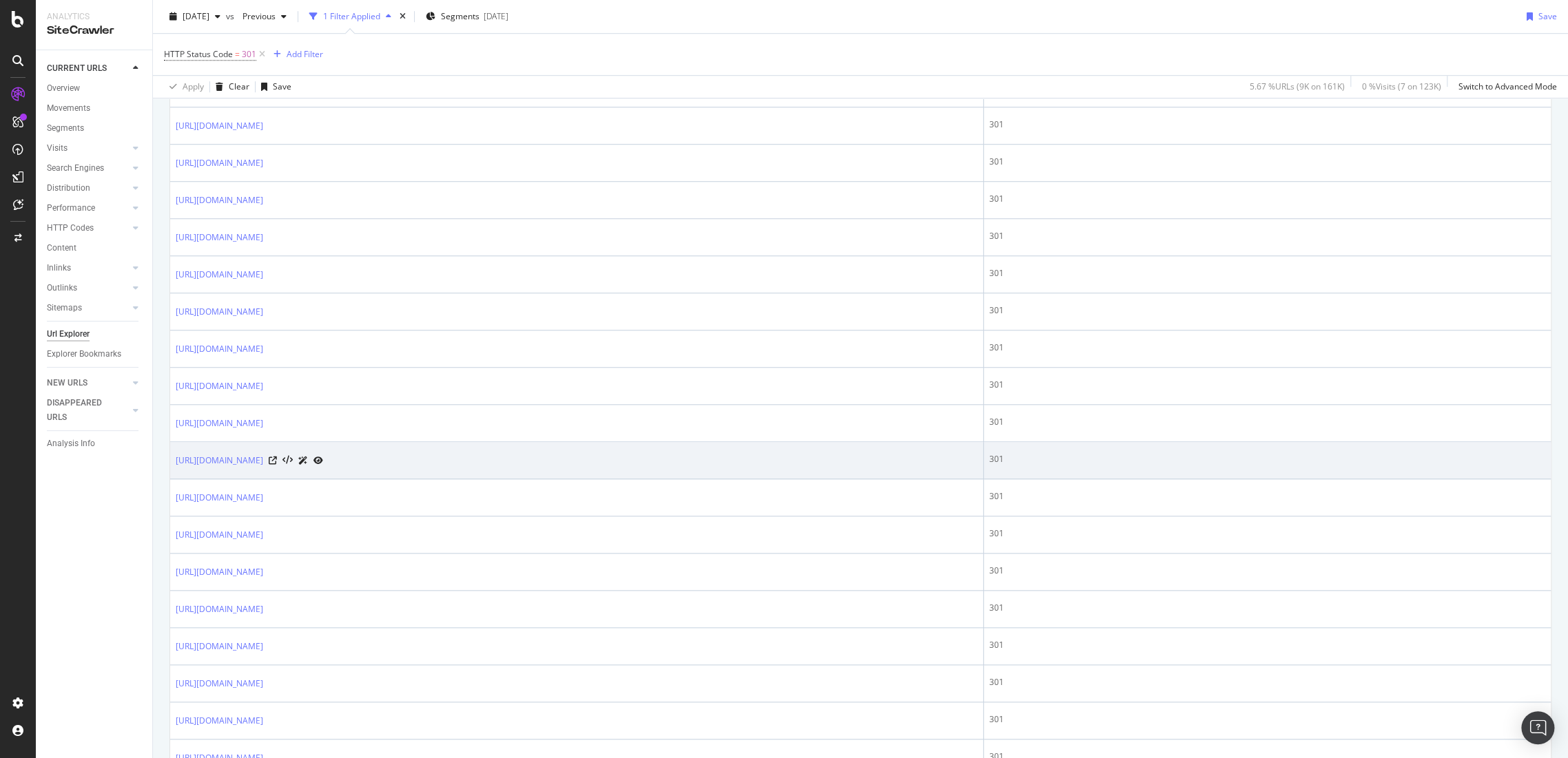
scroll to position [765, 0]
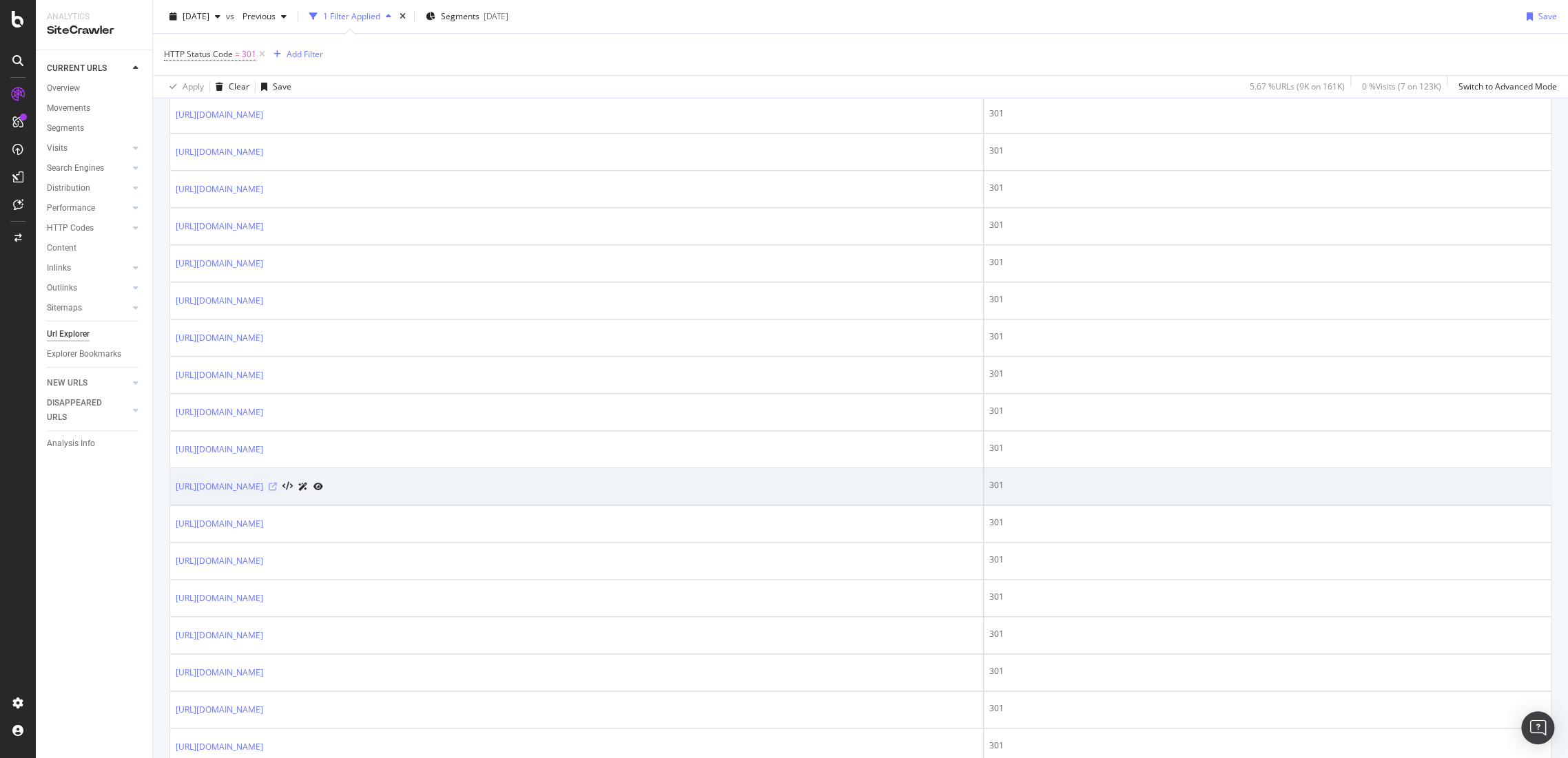
click at [277, 483] on icon at bounding box center [273, 487] width 9 height 9
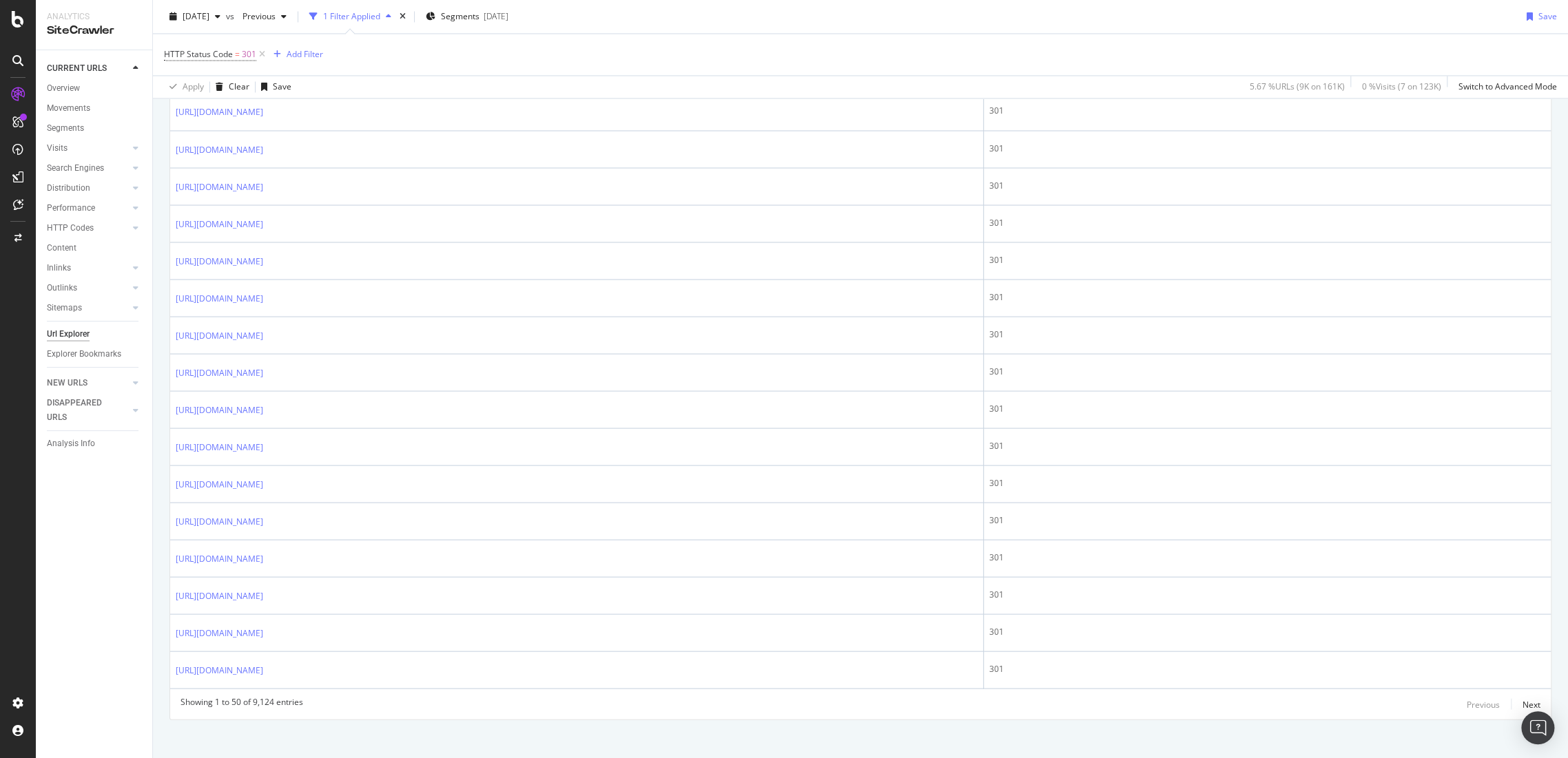
scroll to position [1628, 0]
click at [1522, 693] on div "Next" at bounding box center [1531, 699] width 18 height 11
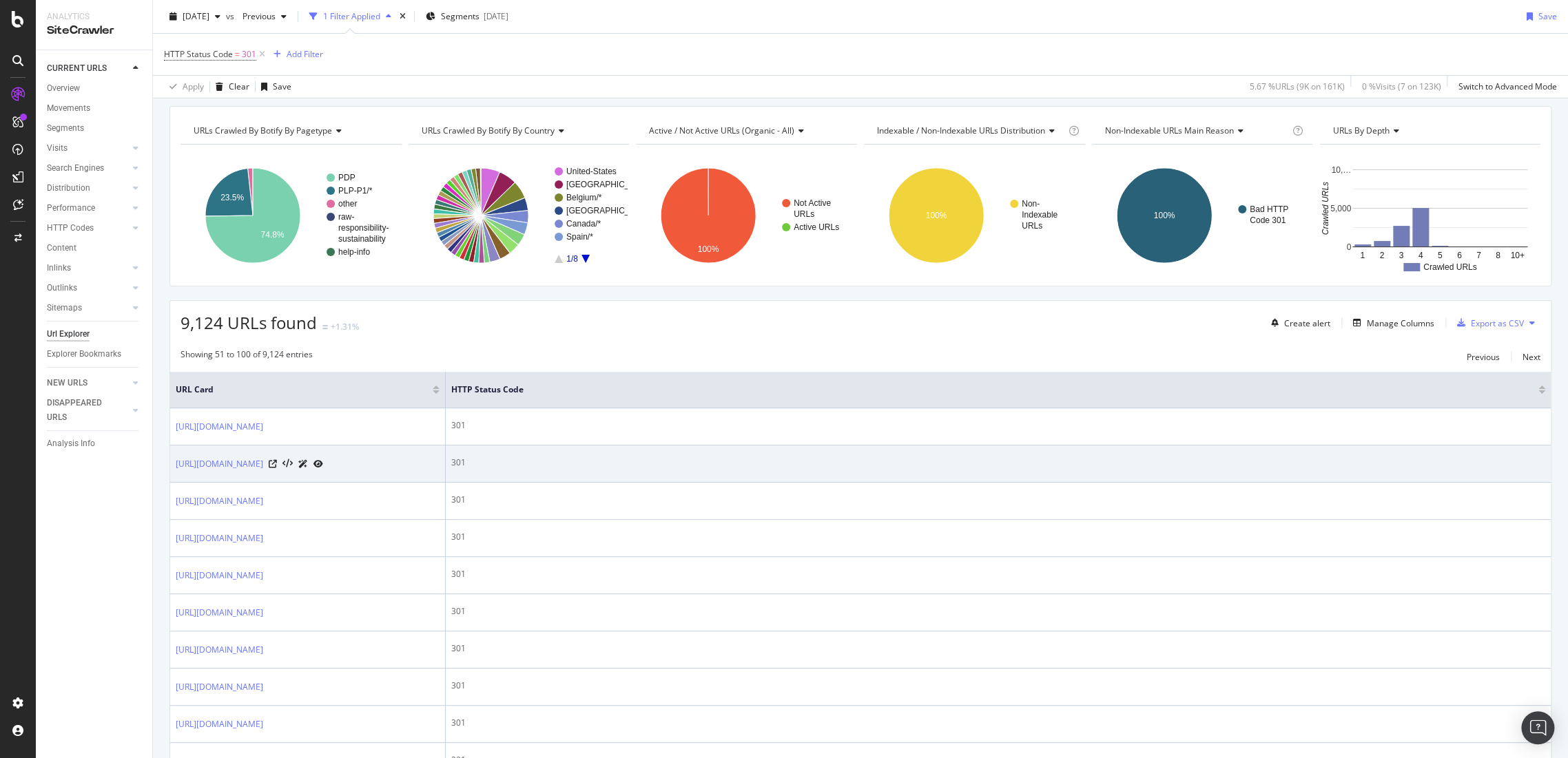
scroll to position [0, 0]
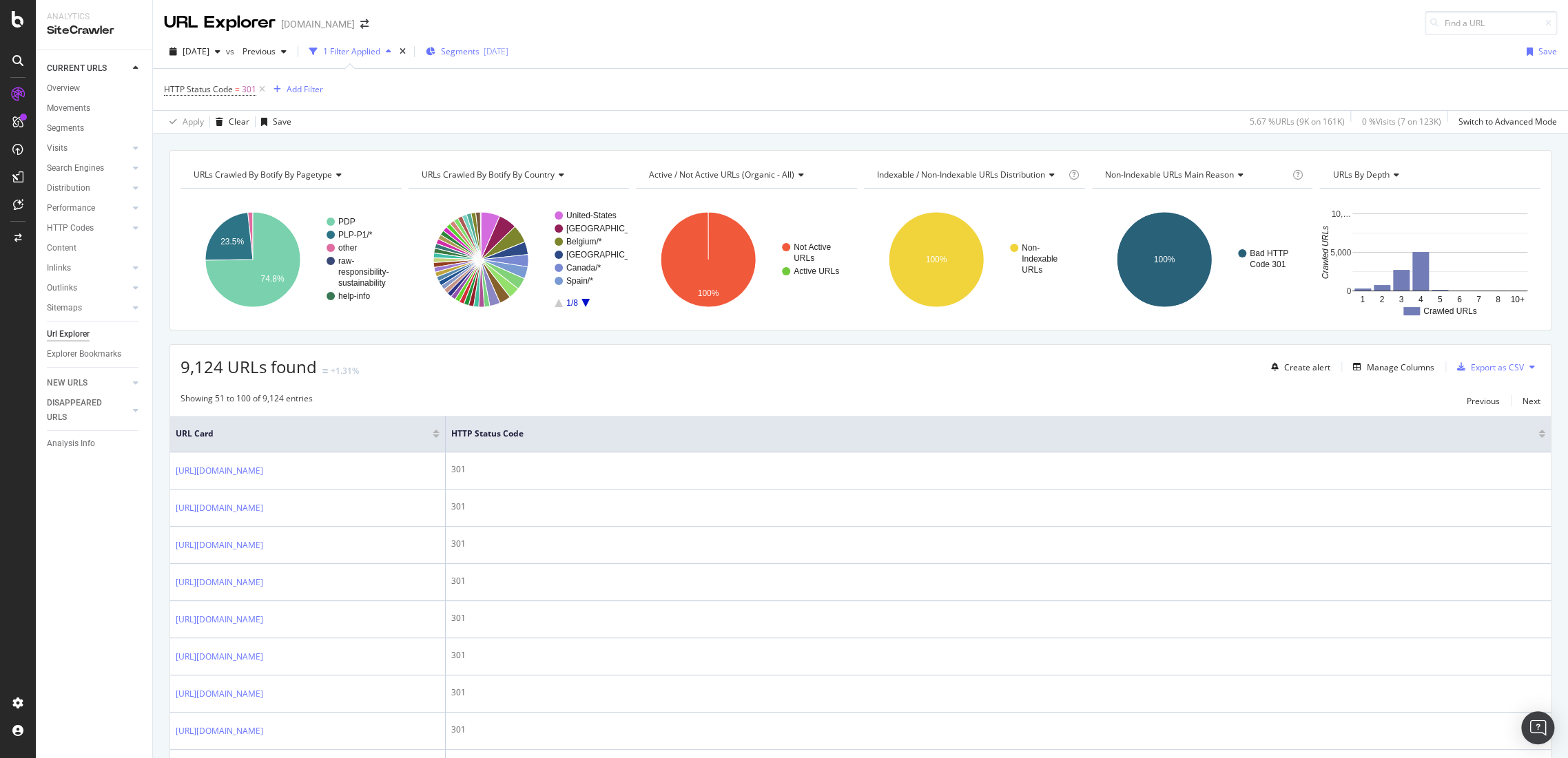
click at [486, 43] on div "Segments [DATE]" at bounding box center [467, 51] width 83 height 21
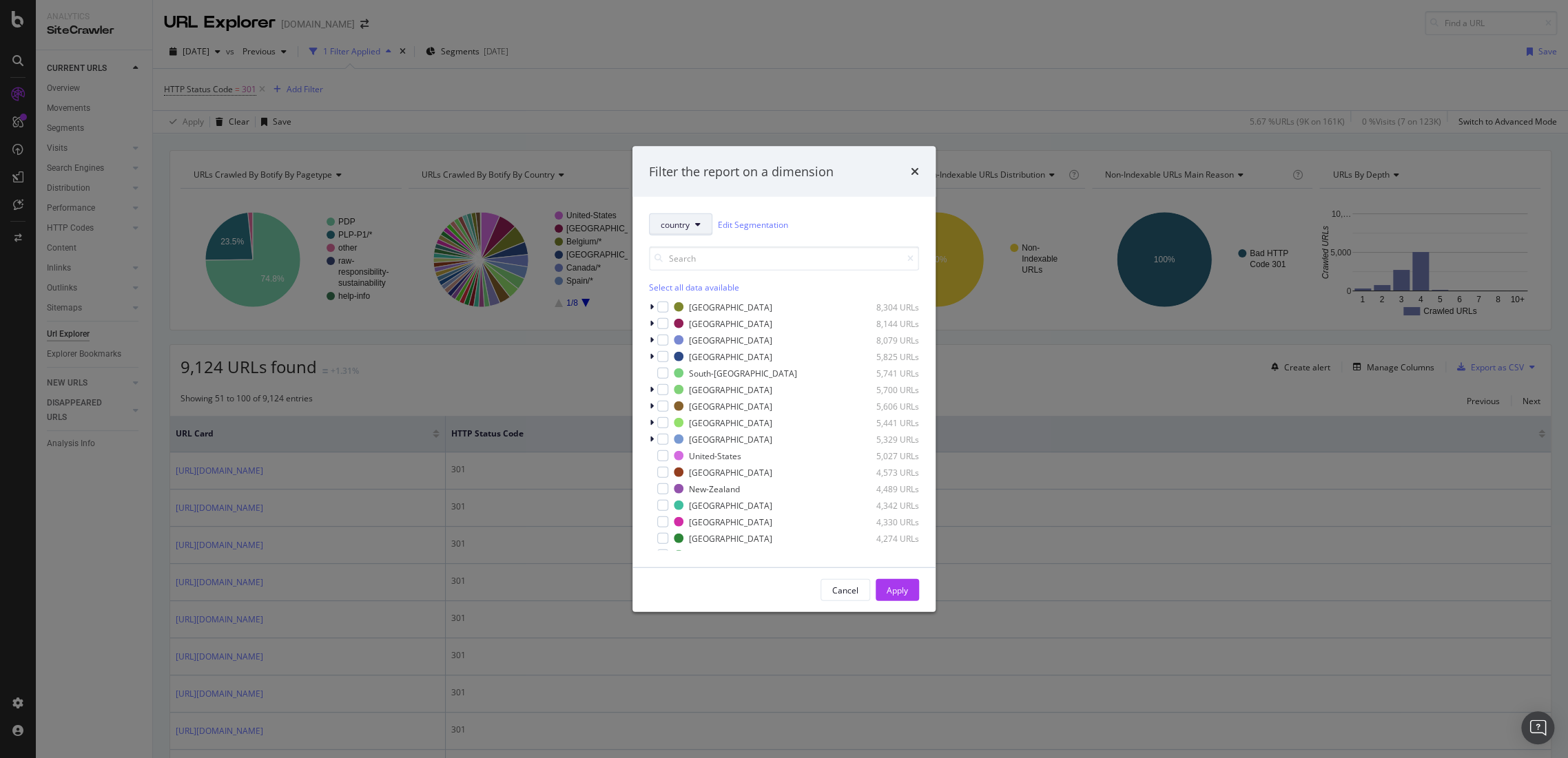
click at [694, 221] on button "country" at bounding box center [680, 224] width 63 height 22
click at [717, 275] on span "pagetype" at bounding box center [704, 273] width 89 height 12
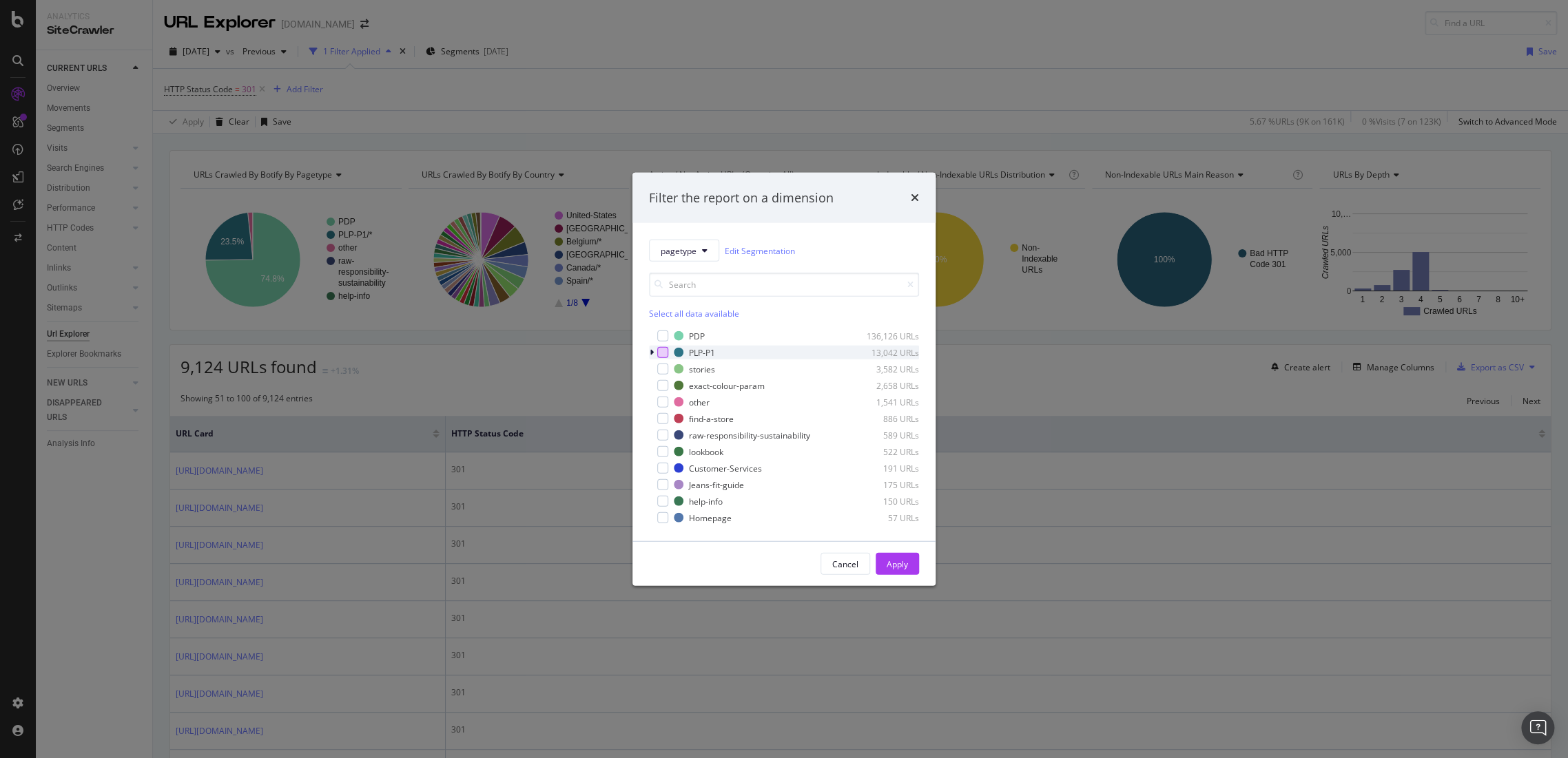
click at [657, 351] on div "modal" at bounding box center [662, 352] width 11 height 11
click at [904, 559] on div "Apply" at bounding box center [897, 564] width 21 height 11
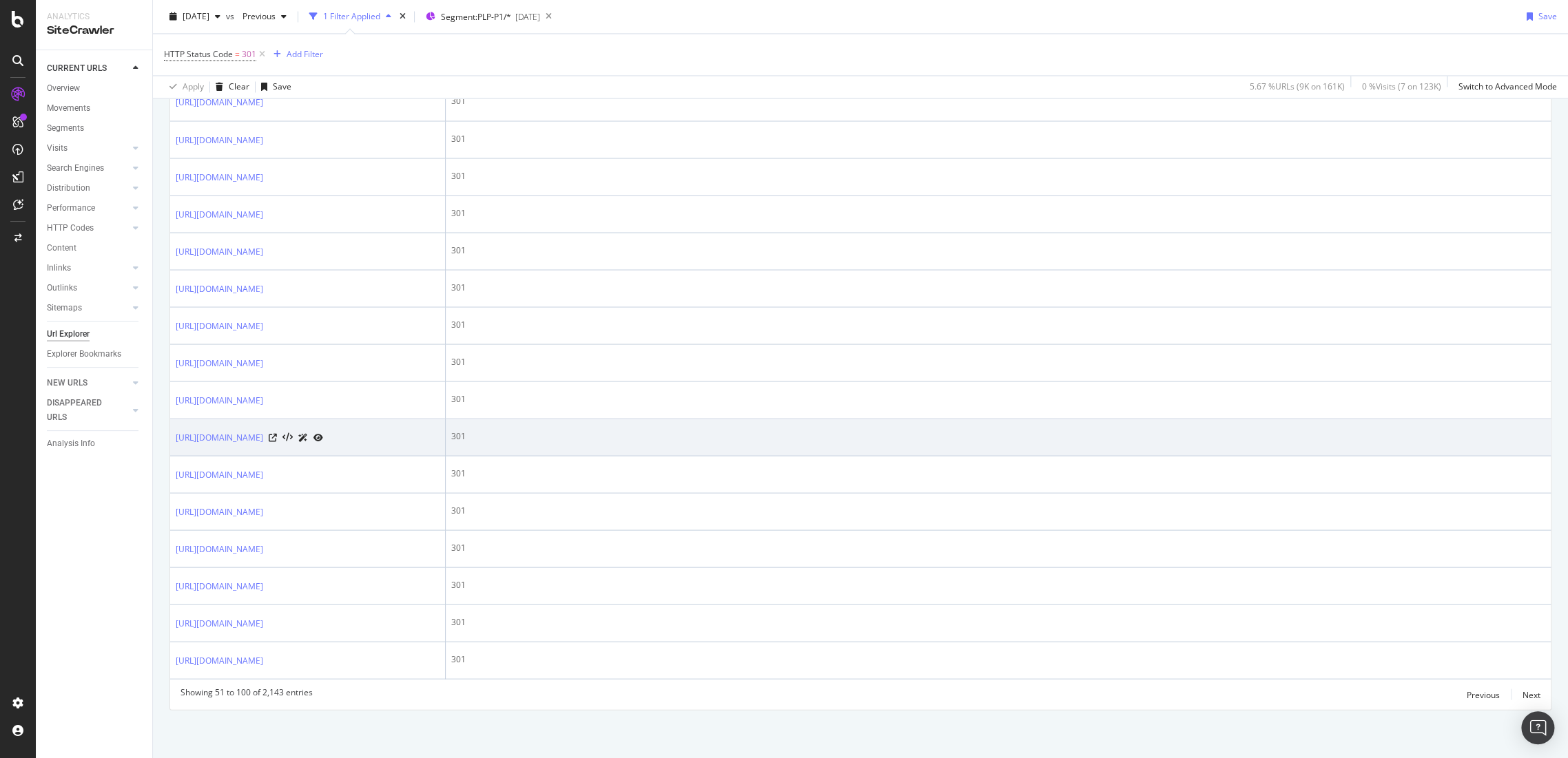
scroll to position [2073, 0]
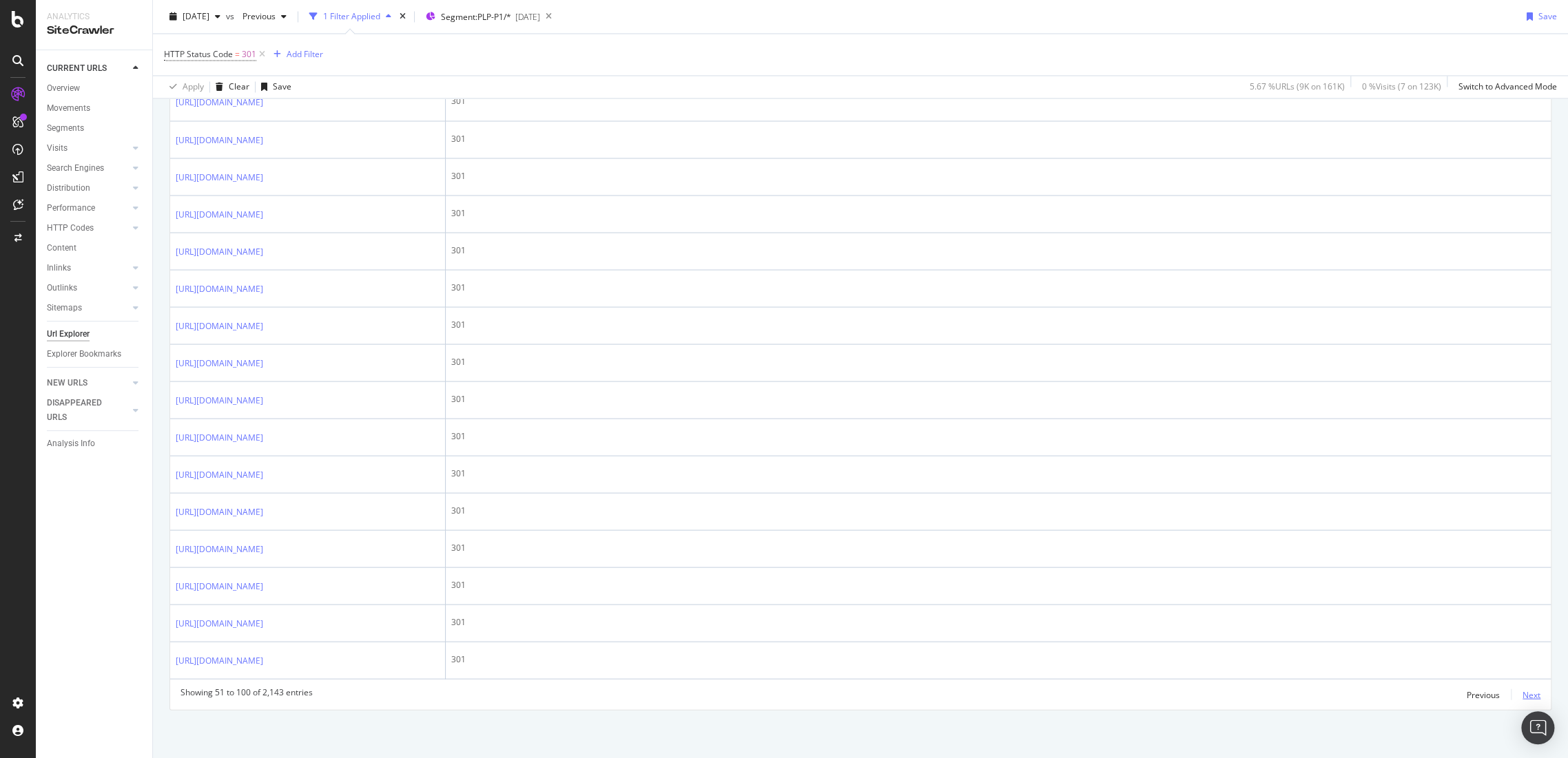
click at [1522, 693] on div "Next" at bounding box center [1531, 695] width 18 height 11
click at [1522, 693] on div "Next" at bounding box center [1531, 695] width 18 height 11
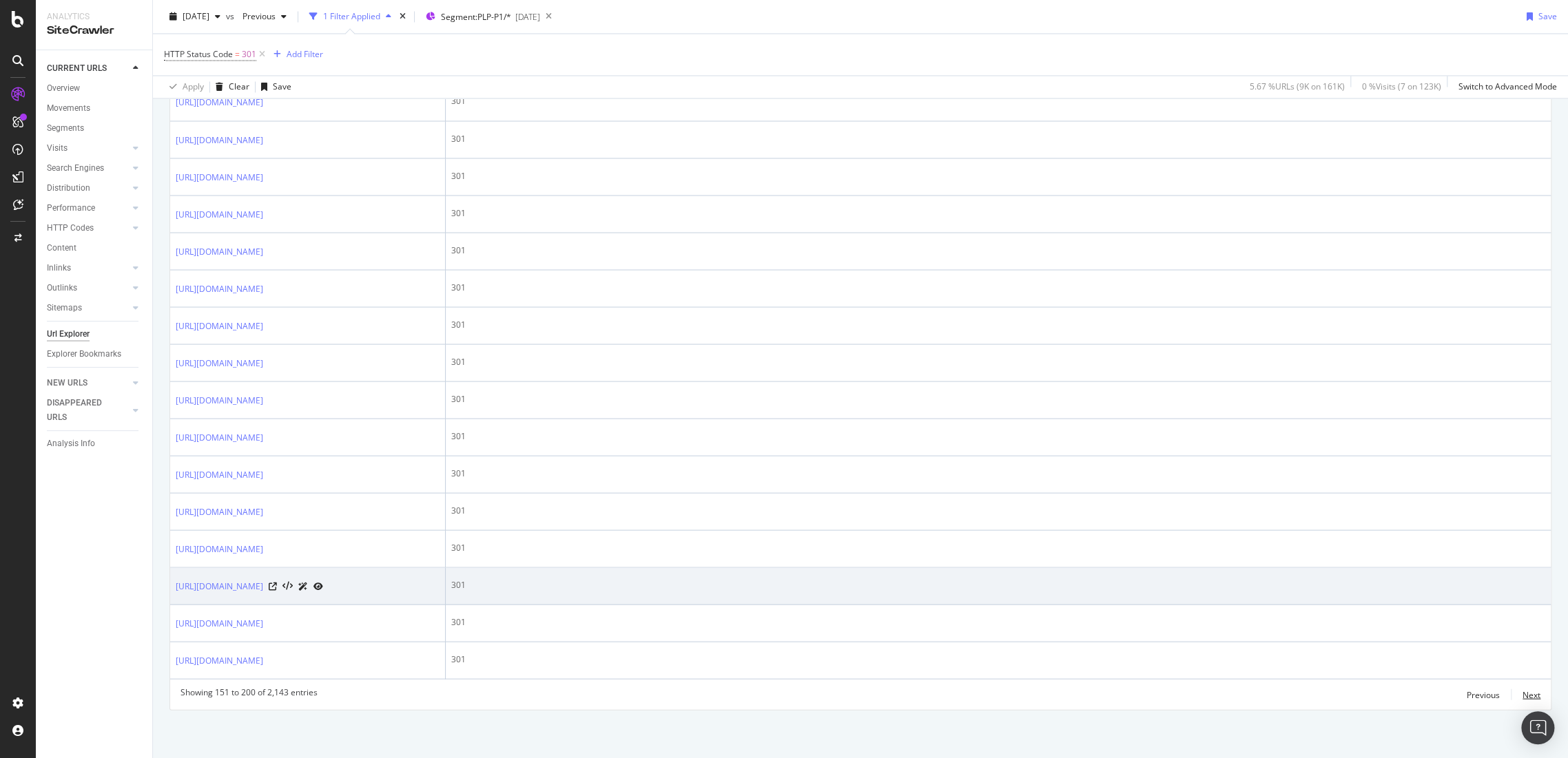
scroll to position [2033, 0]
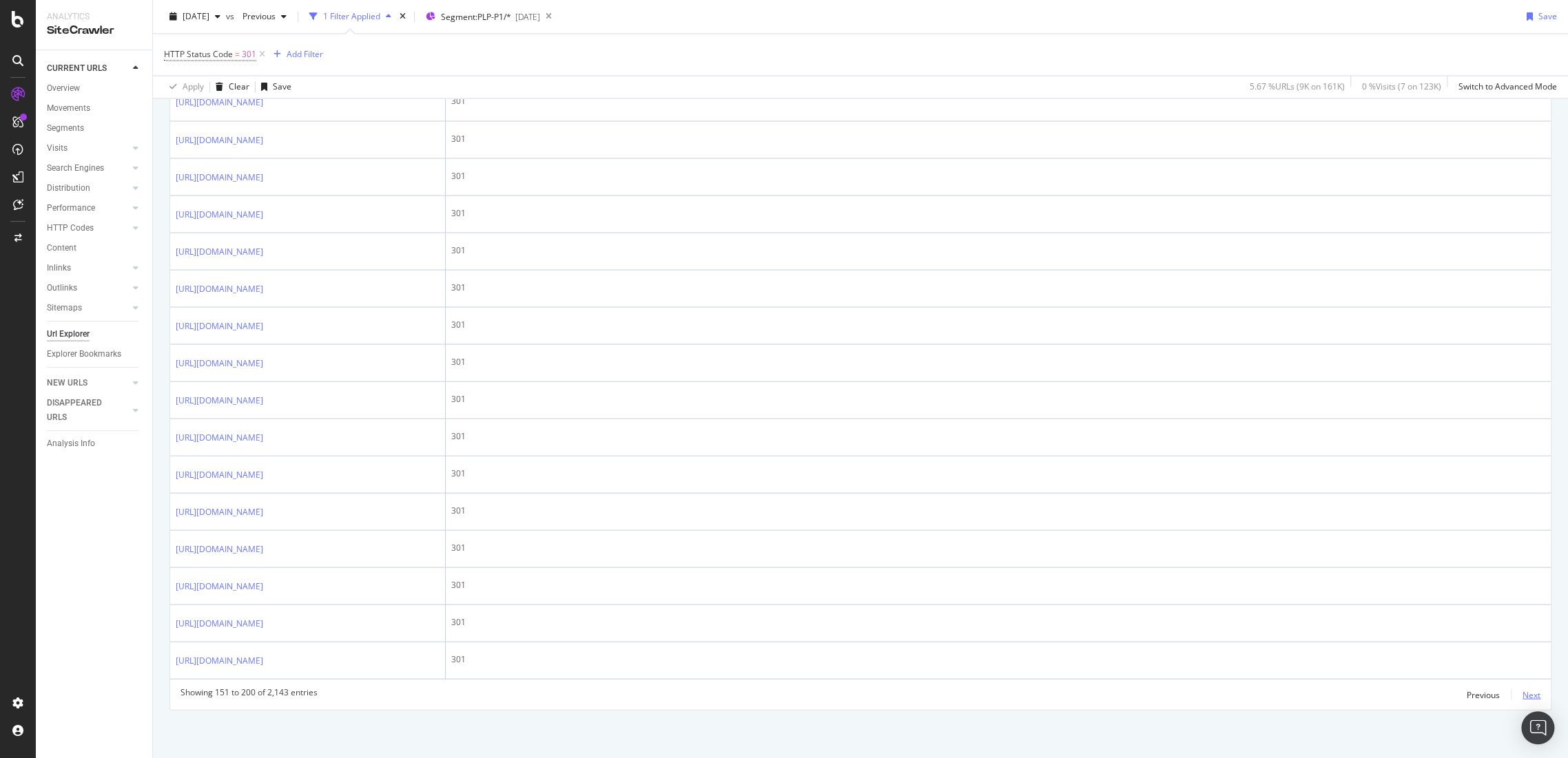
click at [1522, 689] on div "Next" at bounding box center [1531, 695] width 18 height 11
click at [1522, 693] on div "Next" at bounding box center [1531, 695] width 18 height 11
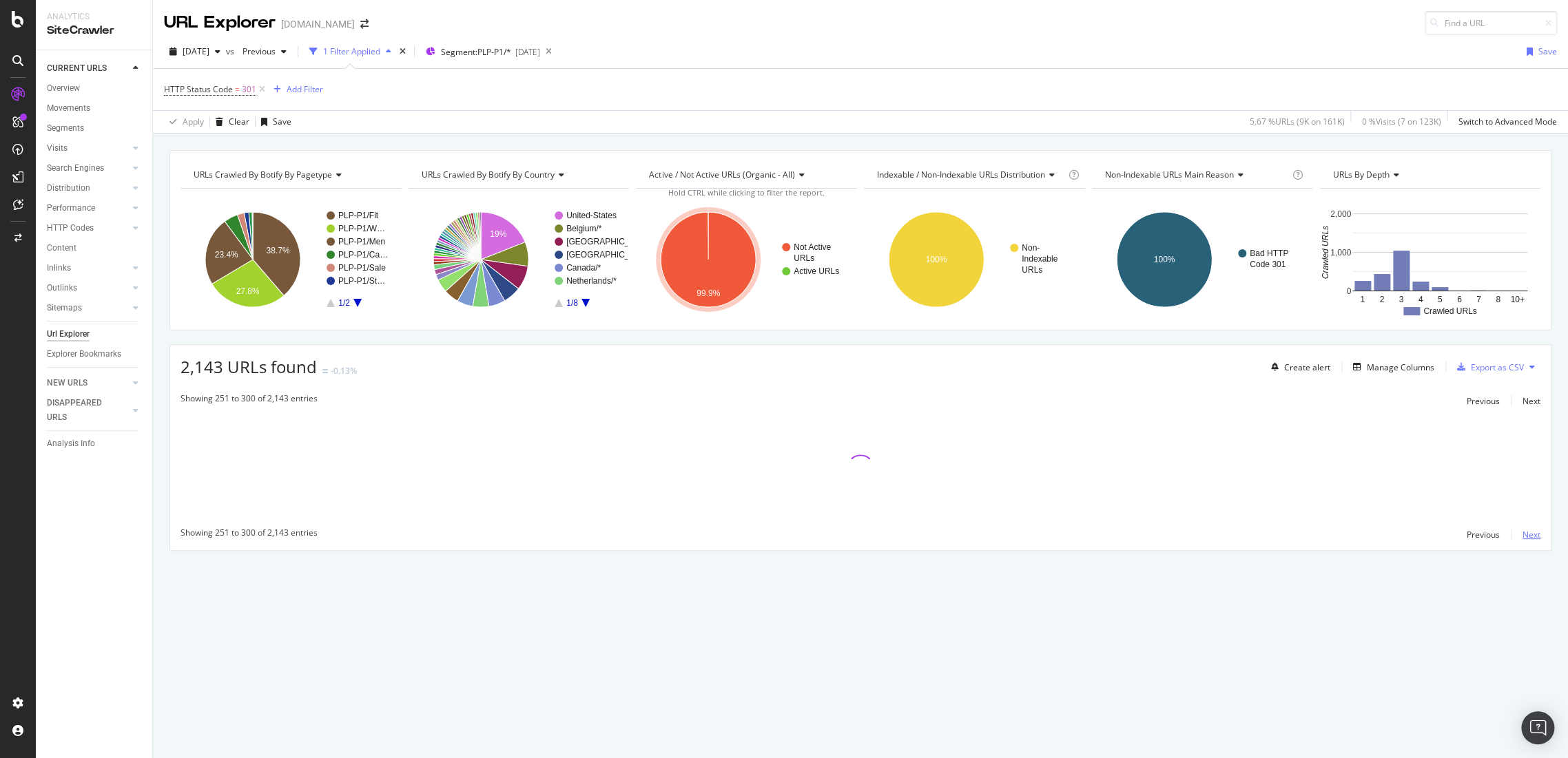
scroll to position [0, 0]
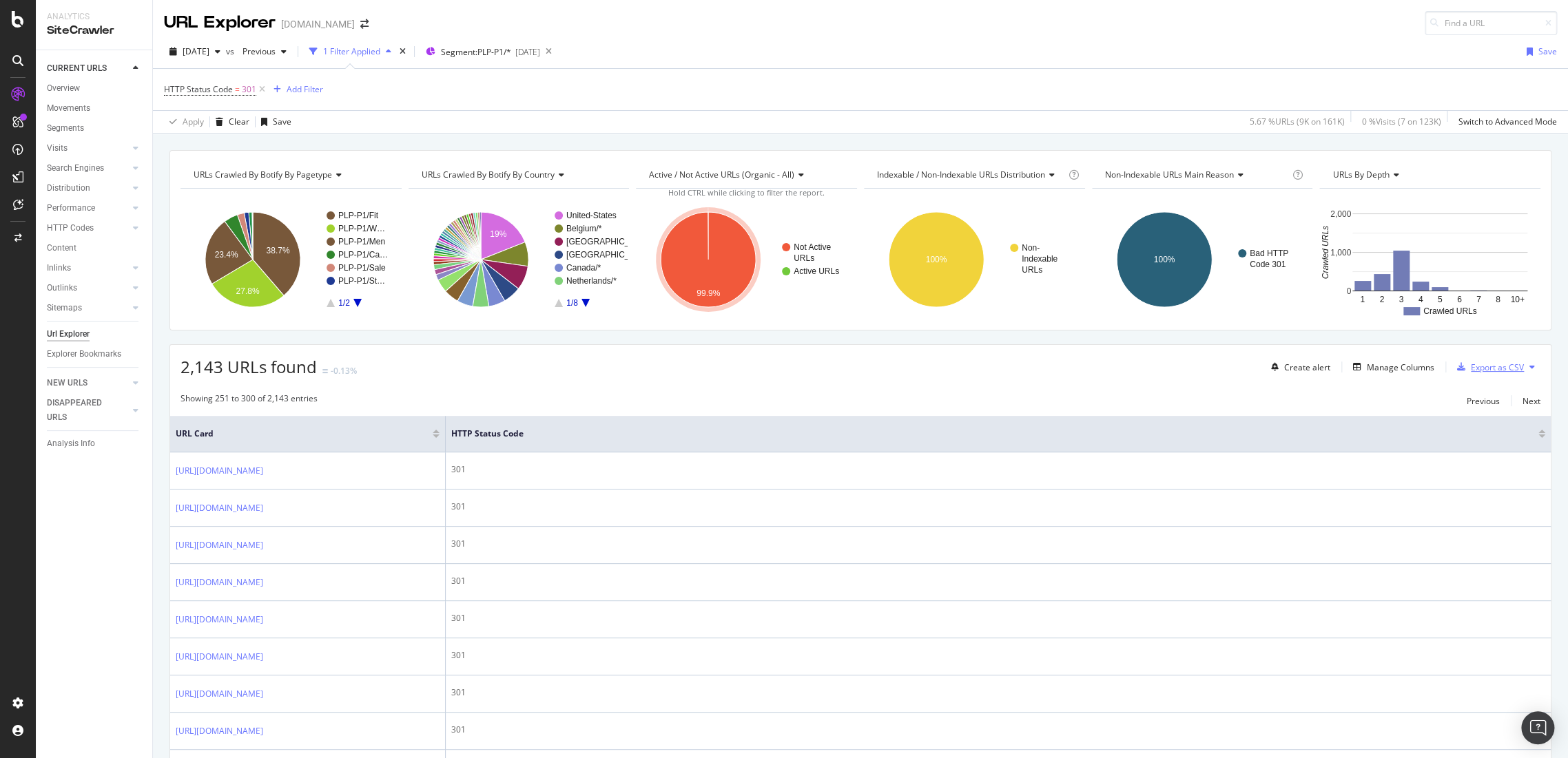
click at [1503, 369] on div "Export as CSV" at bounding box center [1498, 367] width 53 height 11
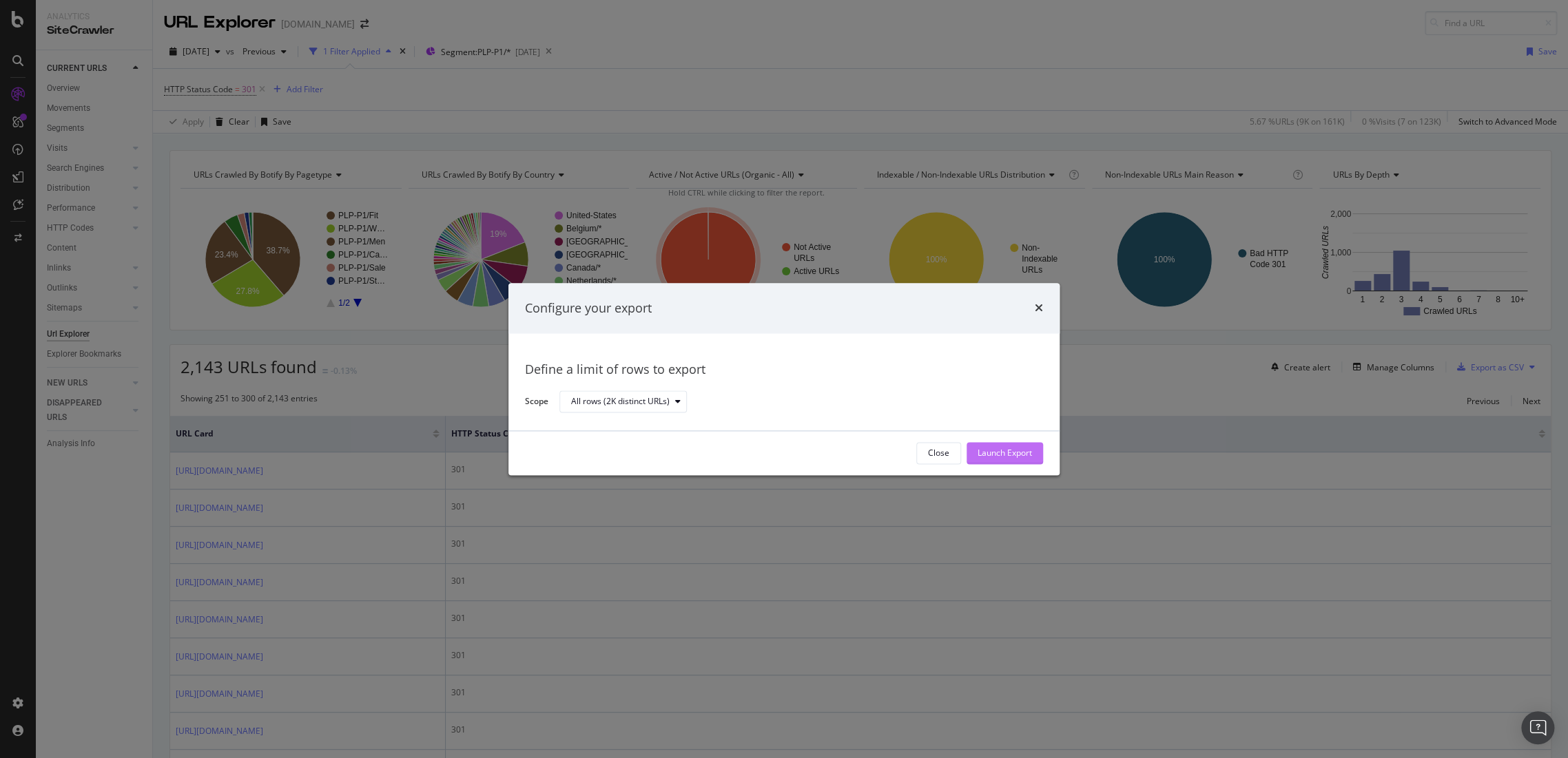
click at [1030, 456] on div "Launch Export" at bounding box center [1005, 453] width 54 height 11
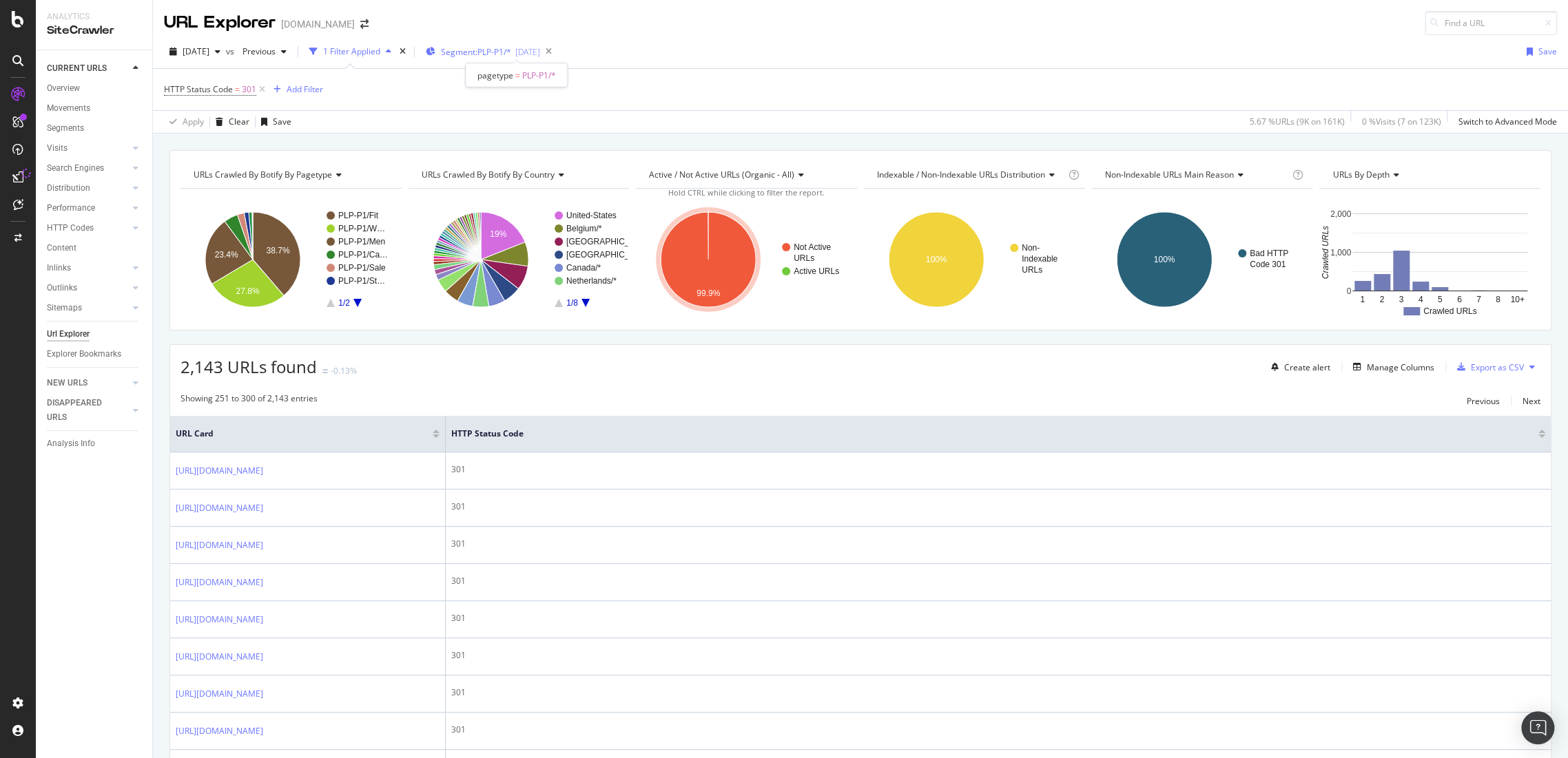
click at [491, 54] on span "Segment: PLP-P1/*" at bounding box center [476, 52] width 70 height 11
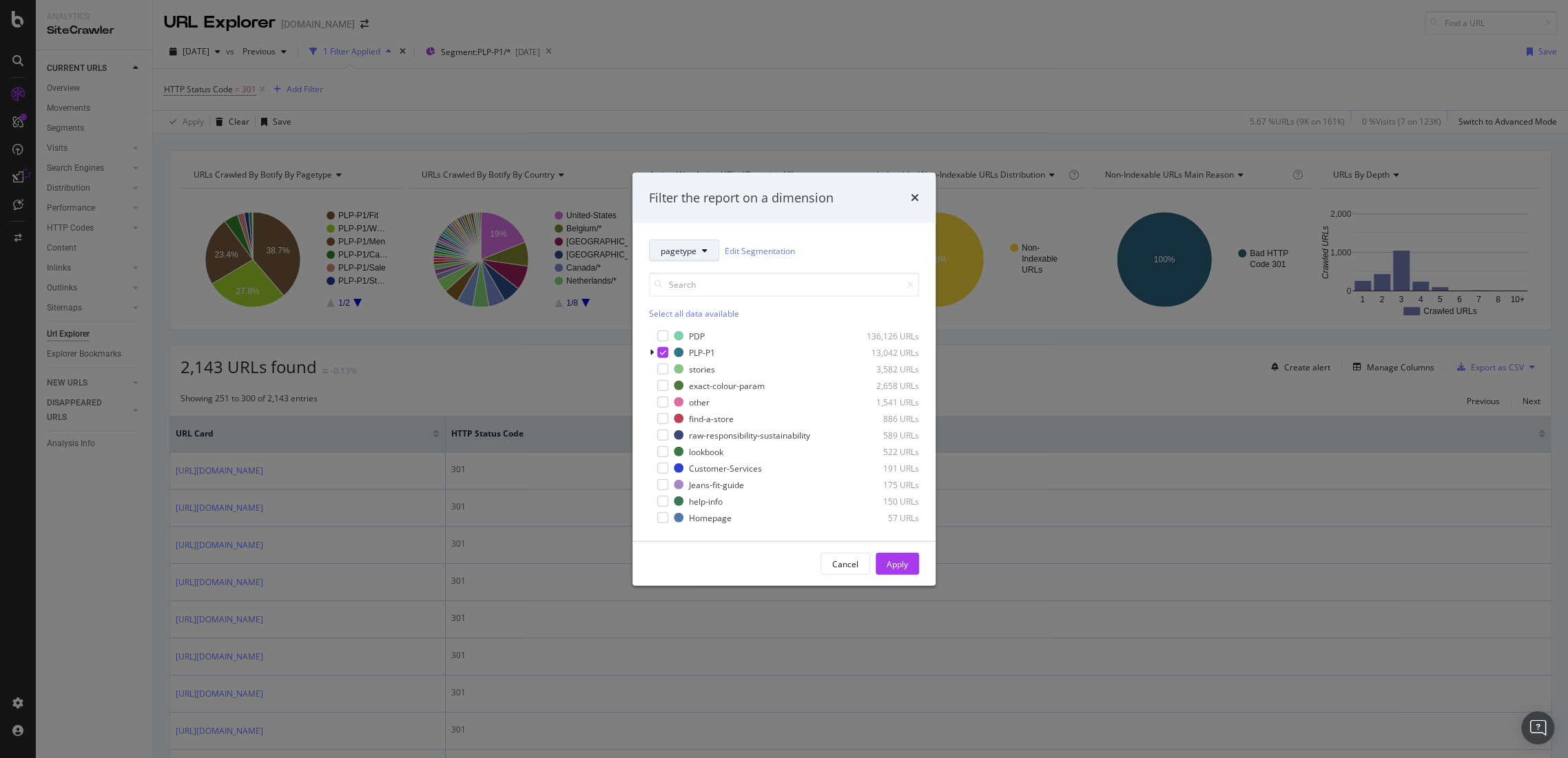
click at [700, 253] on button "pagetype" at bounding box center [684, 251] width 70 height 22
click at [706, 320] on span "country" at bounding box center [704, 325] width 89 height 12
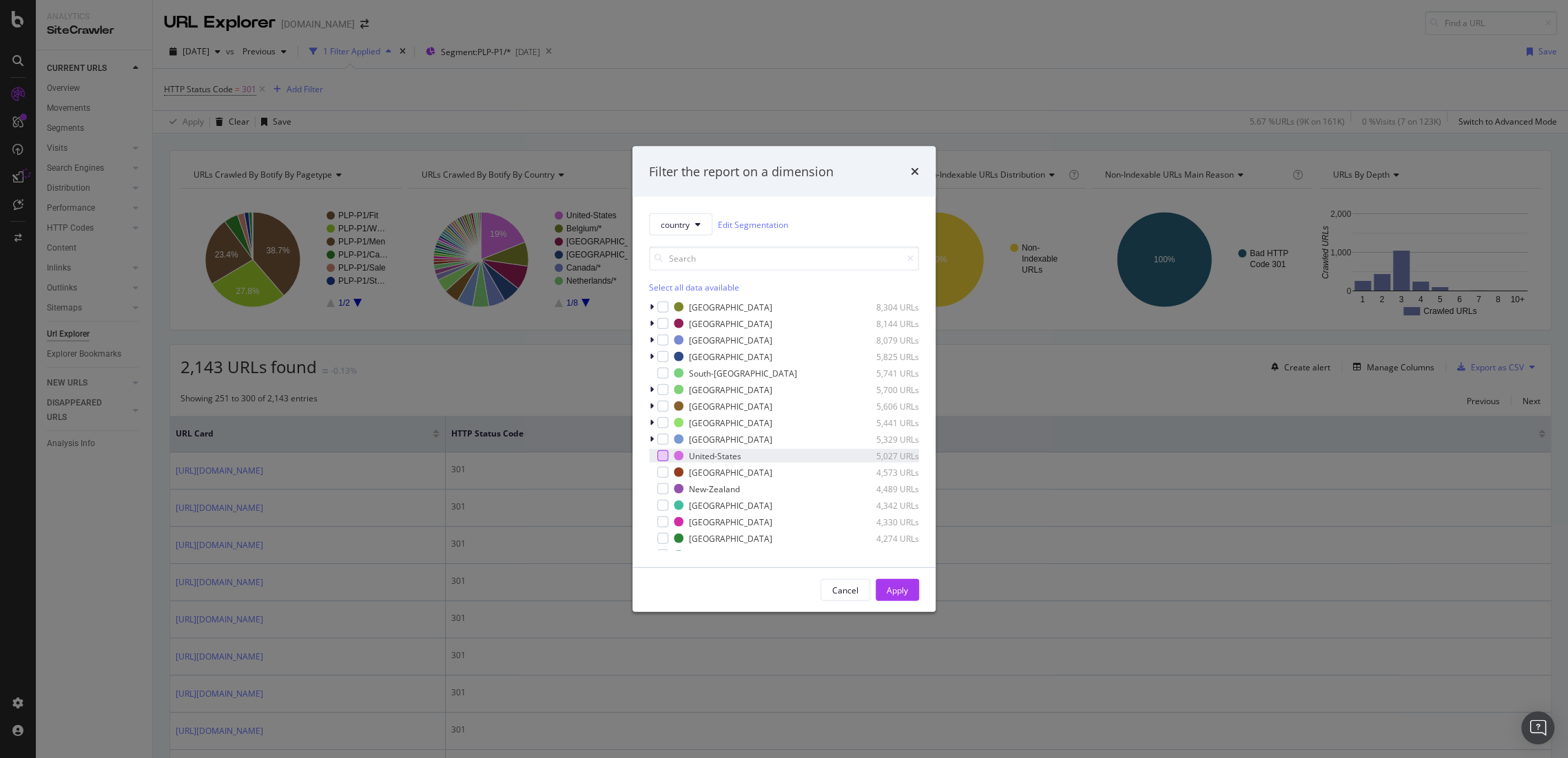
click at [667, 459] on div "modal" at bounding box center [662, 456] width 11 height 11
click at [897, 594] on div "Apply" at bounding box center [897, 589] width 21 height 11
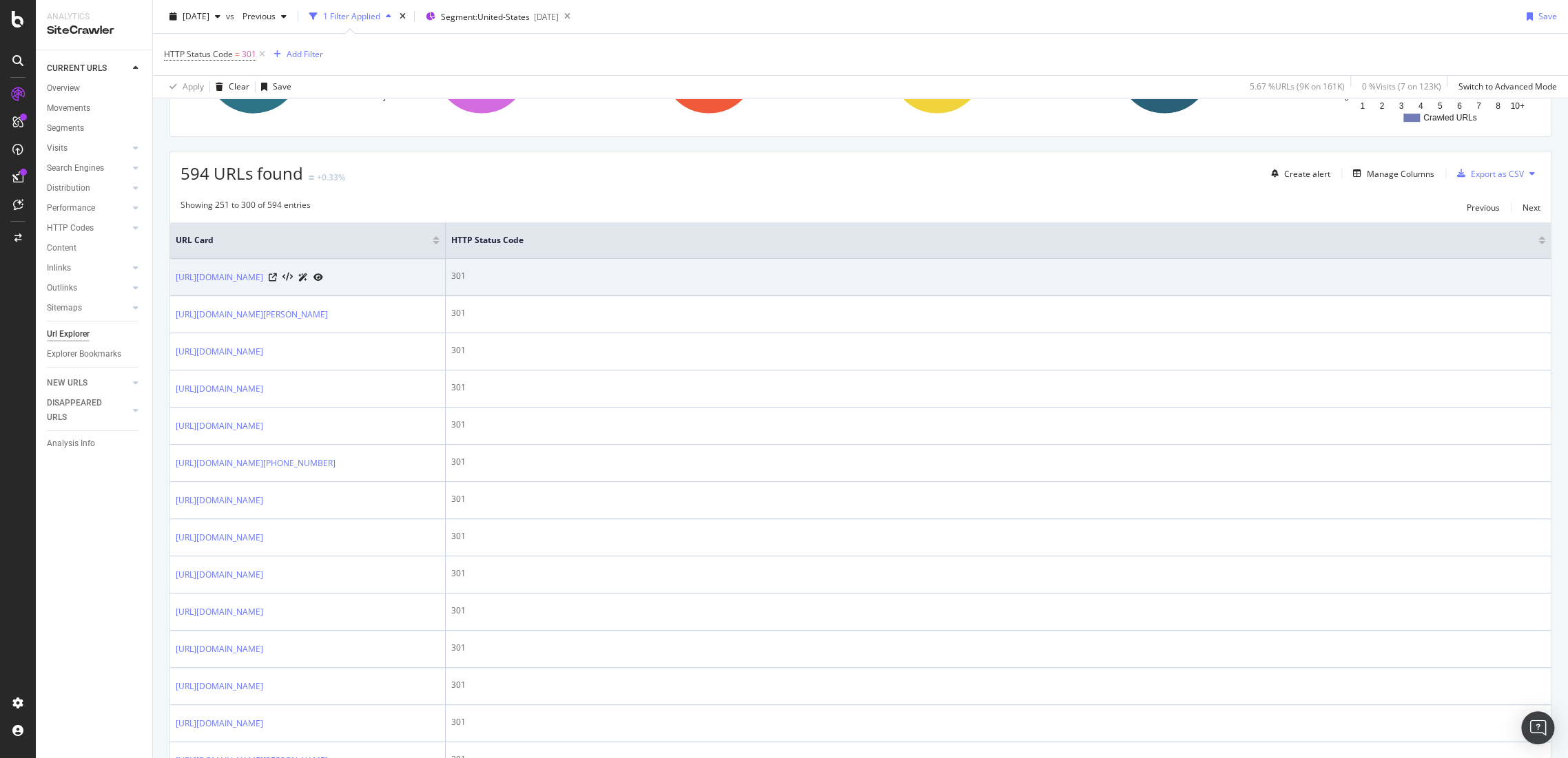
scroll to position [76, 0]
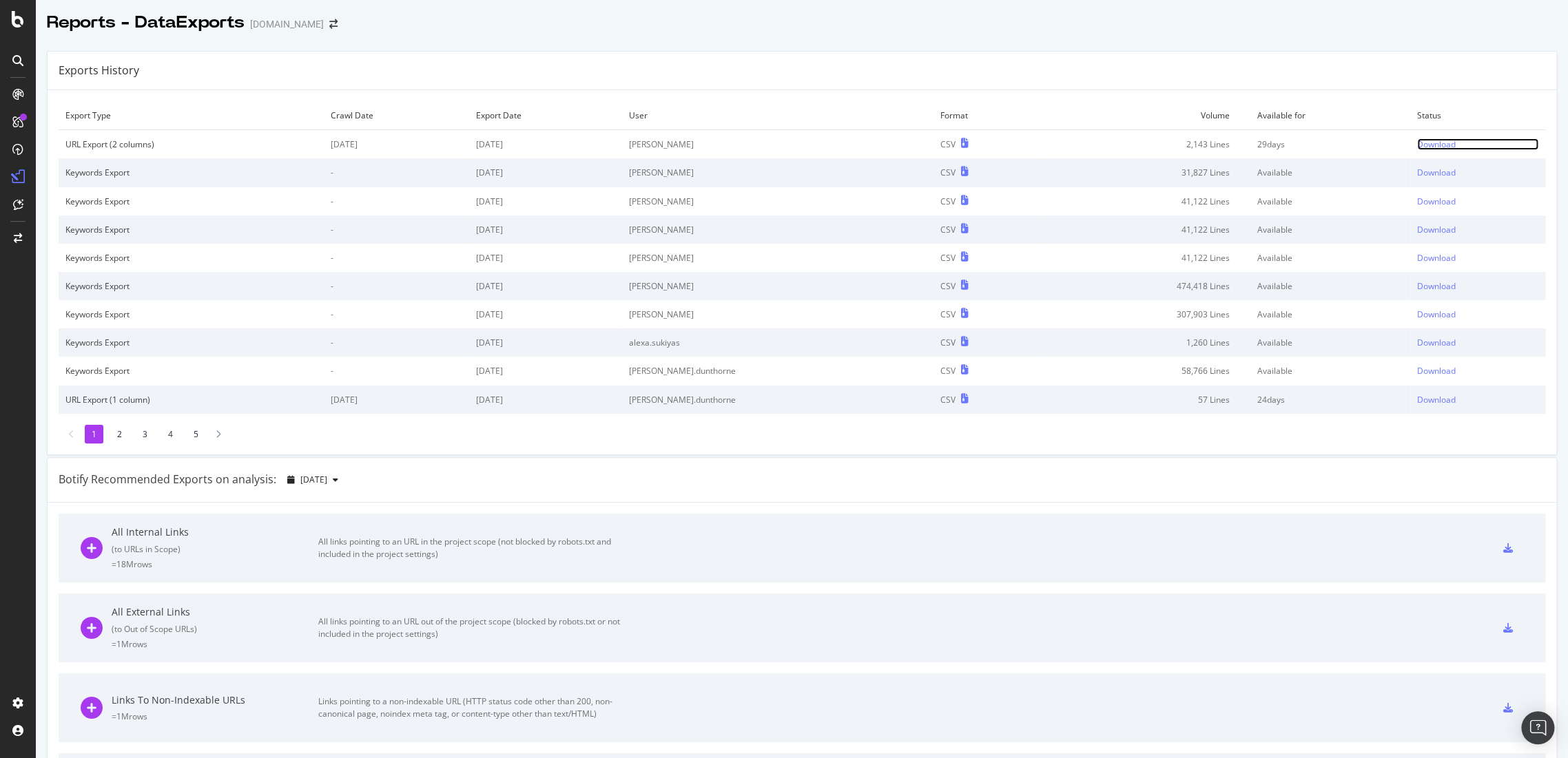
click at [1417, 140] on div "Download" at bounding box center [1436, 144] width 38 height 11
